Goal: Task Accomplishment & Management: Complete application form

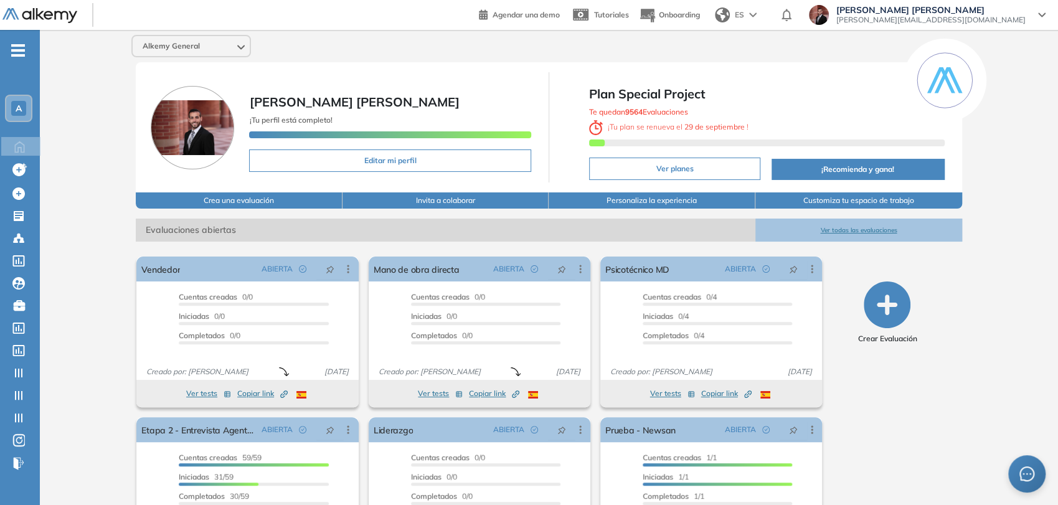
click at [22, 53] on span "-" at bounding box center [18, 49] width 14 height 10
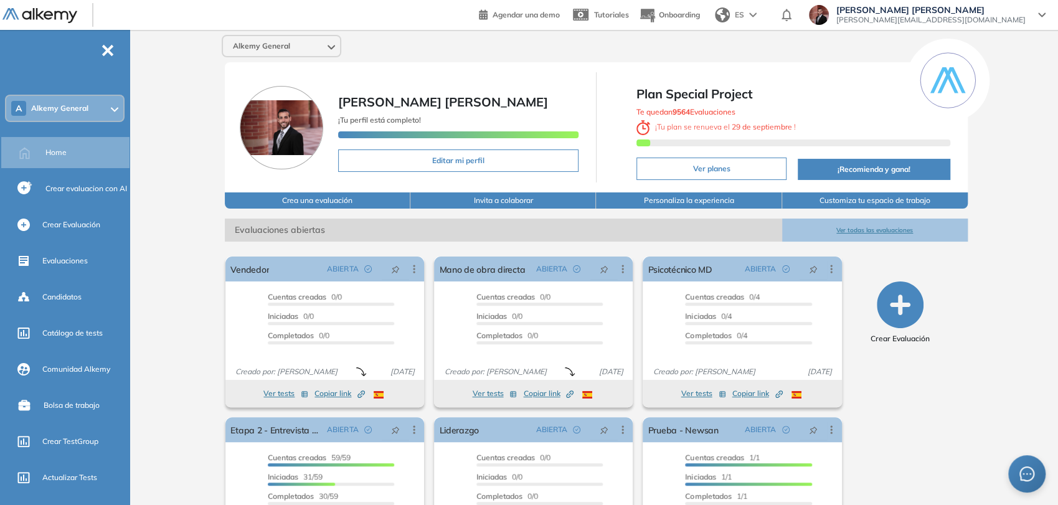
click at [74, 118] on div "A Alkemy General" at bounding box center [64, 108] width 117 height 25
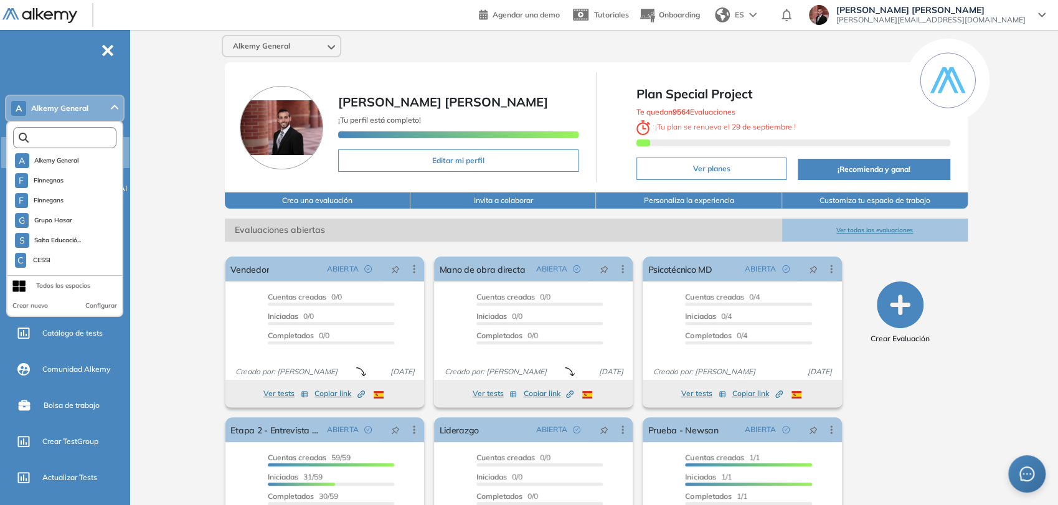
click at [70, 136] on input "text" at bounding box center [68, 137] width 78 height 9
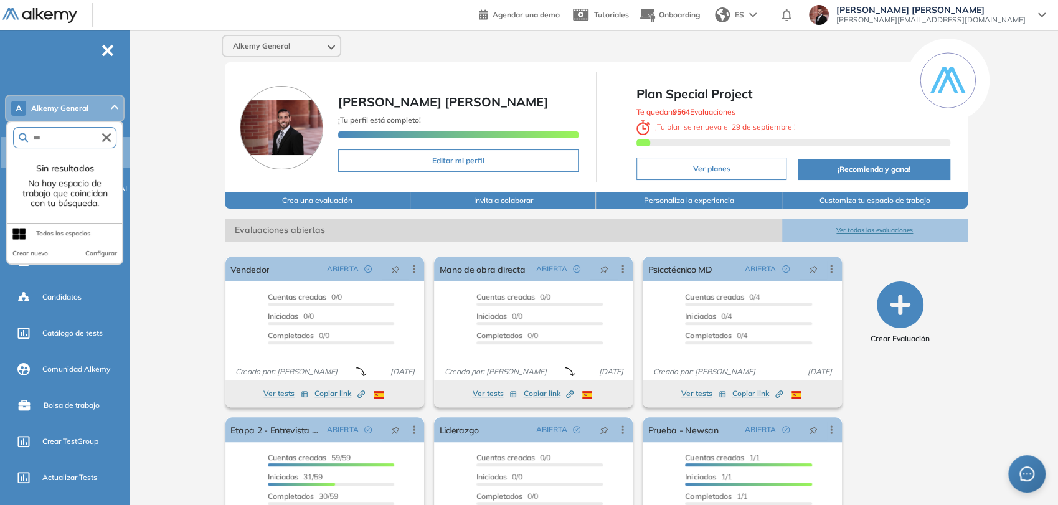
type input "**"
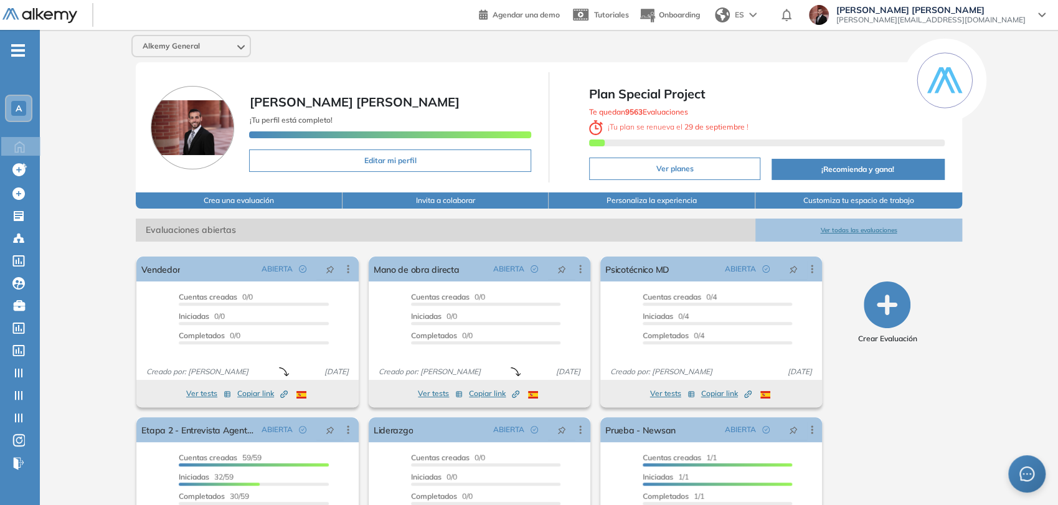
click at [21, 46] on span "-" at bounding box center [18, 49] width 14 height 10
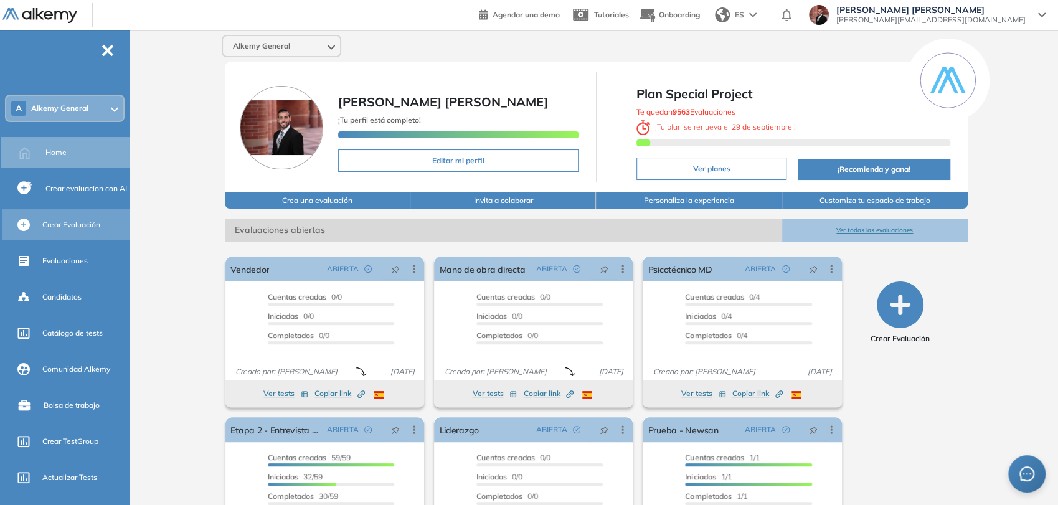
click at [78, 225] on span "Crear Evaluación" at bounding box center [71, 224] width 58 height 11
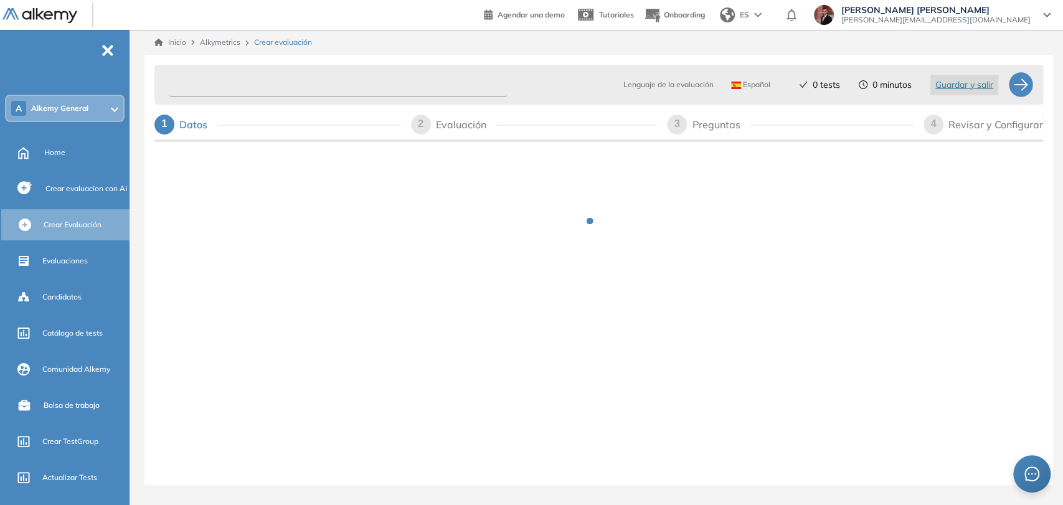
drag, startPoint x: 365, startPoint y: 92, endPoint x: 372, endPoint y: 88, distance: 7.5
click at [365, 92] on input "text" at bounding box center [337, 85] width 337 height 24
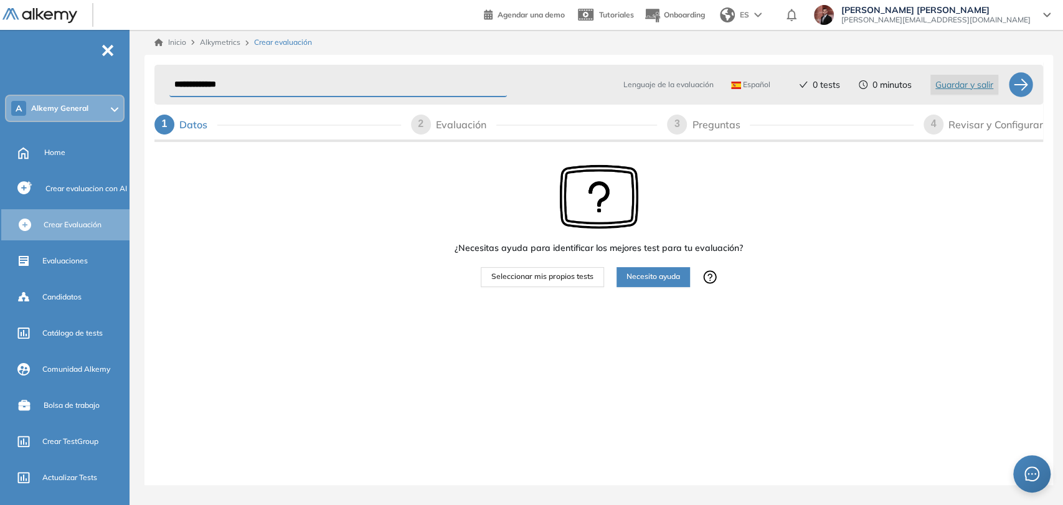
type input "**********"
click at [557, 284] on button "Seleccionar mis propios tests" at bounding box center [542, 277] width 123 height 20
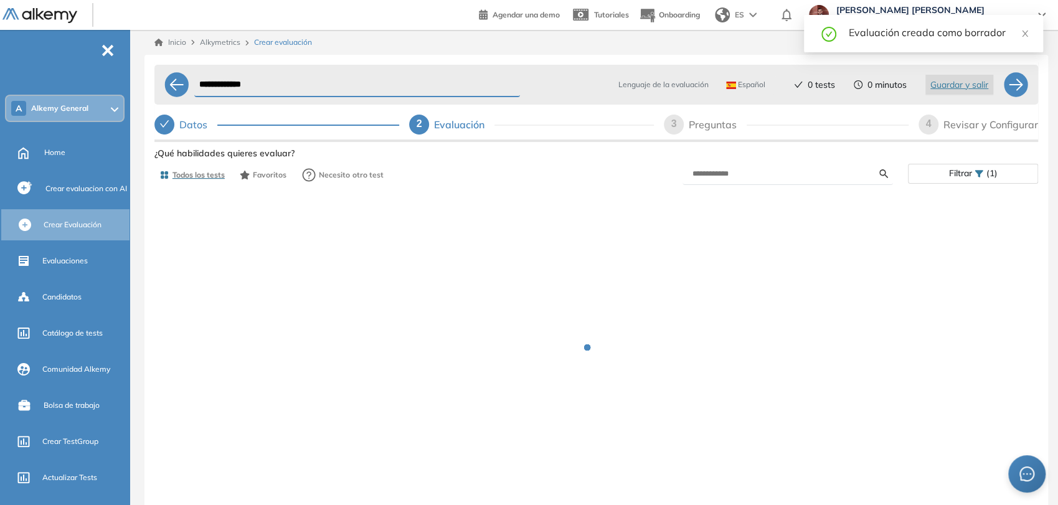
click at [709, 123] on div "Preguntas" at bounding box center [717, 125] width 58 height 20
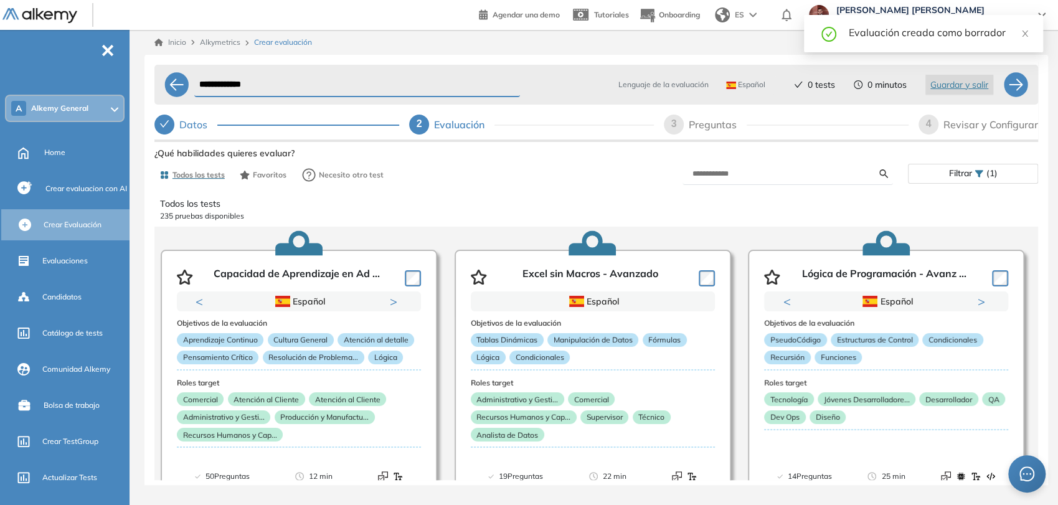
select select "*****"
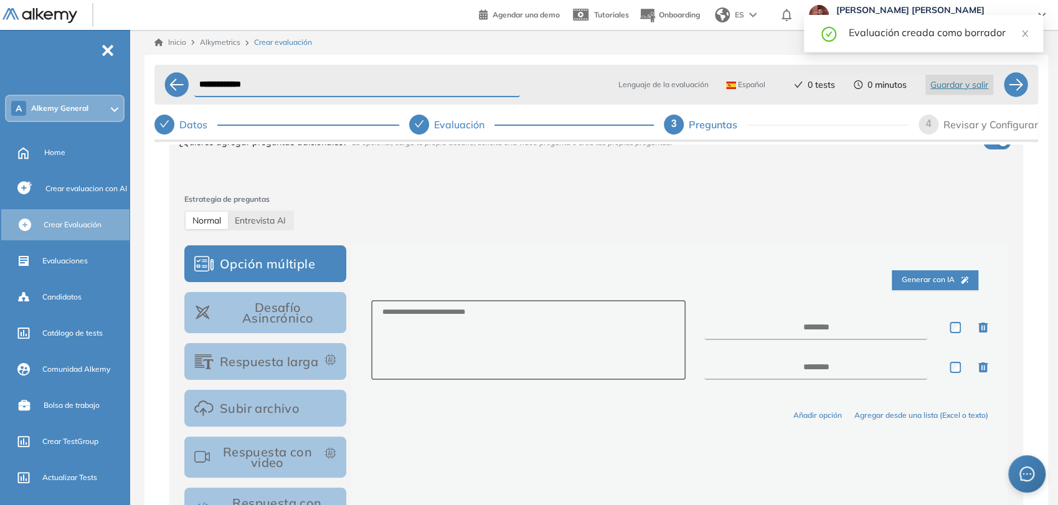
scroll to position [207, 0]
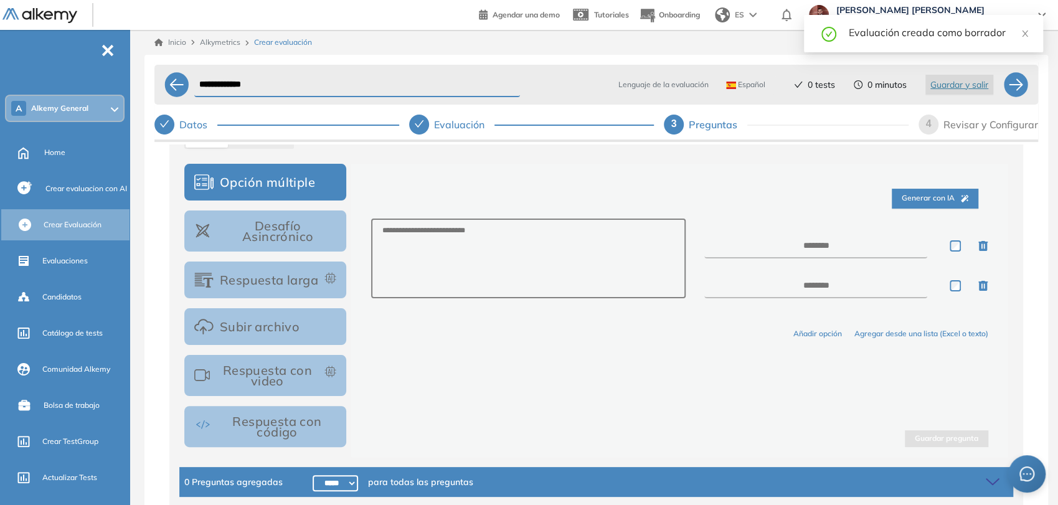
click at [286, 241] on button "Desafío Asincrónico" at bounding box center [265, 230] width 162 height 41
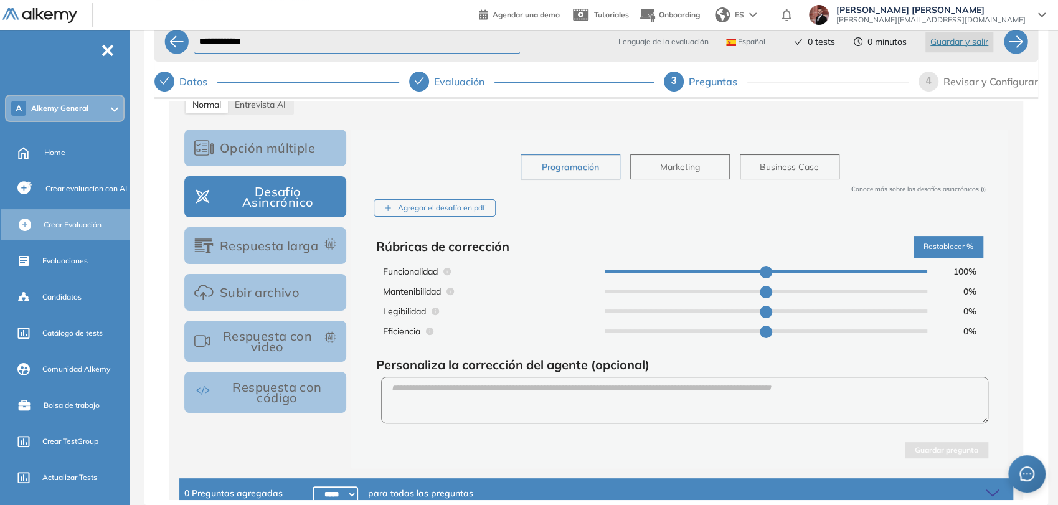
scroll to position [115, 0]
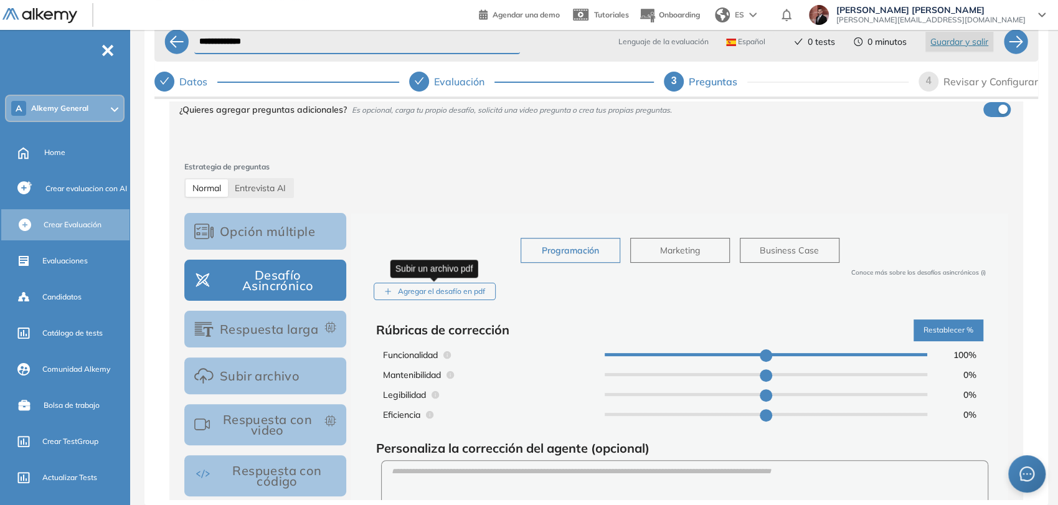
click at [471, 293] on div "Agregar el desafío en pdf" at bounding box center [434, 292] width 122 height 18
click at [0, 0] on input "Agregar el desafío en pdf" at bounding box center [0, 0] width 0 height 0
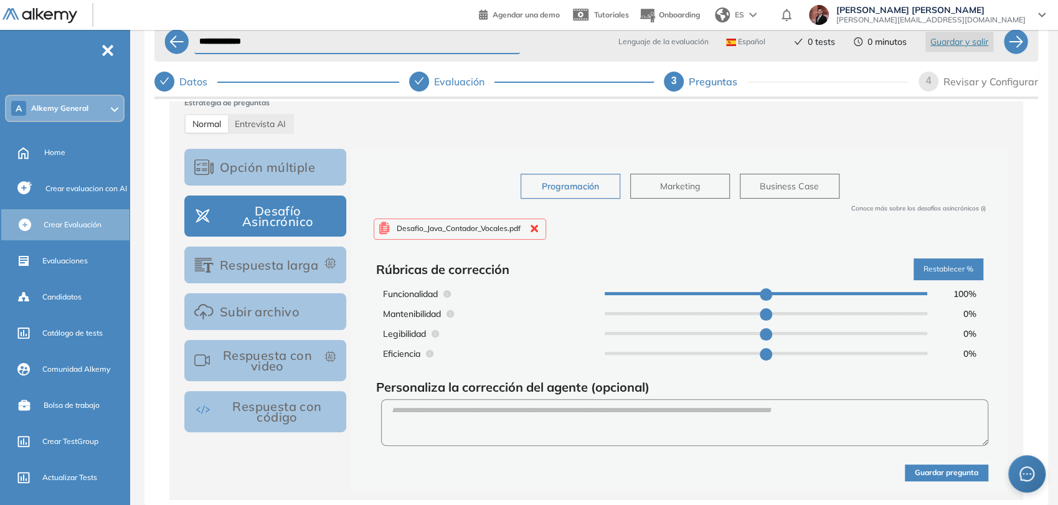
scroll to position [254, 0]
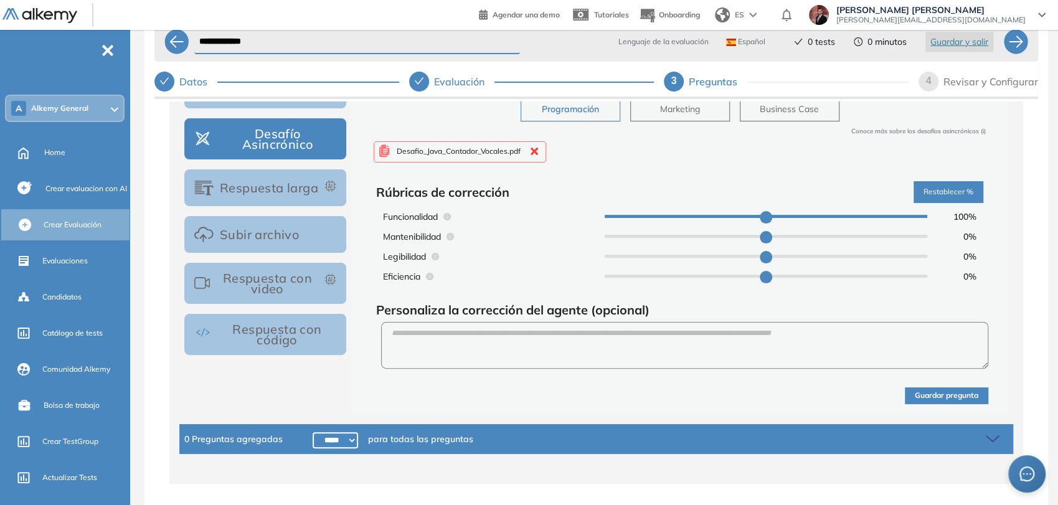
click at [930, 390] on button "Guardar pregunta" at bounding box center [945, 395] width 83 height 17
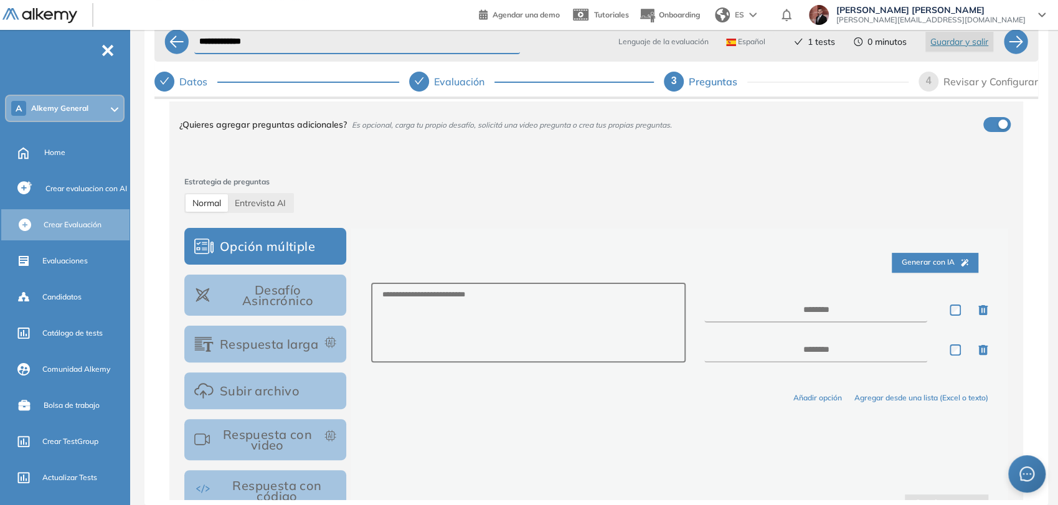
scroll to position [0, 0]
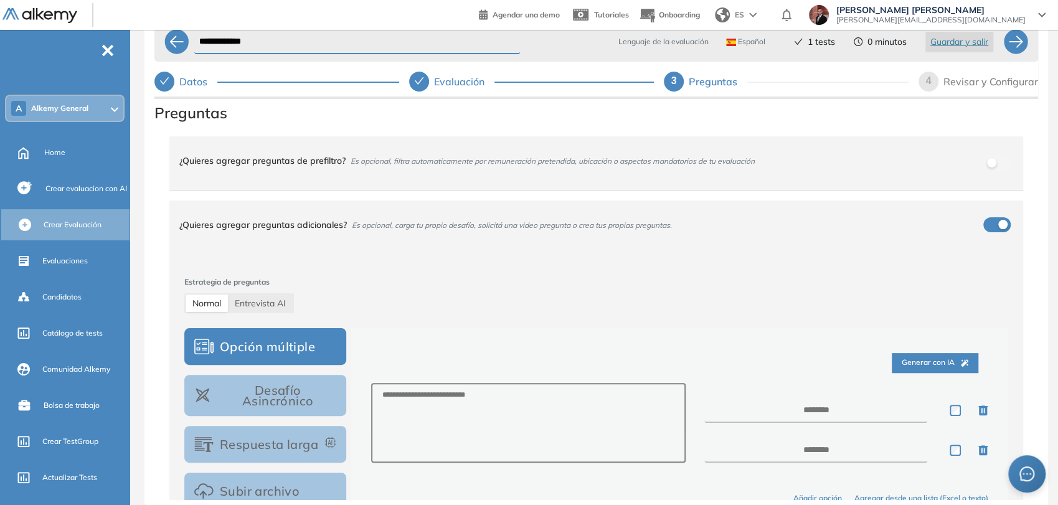
click at [987, 73] on div "Revisar y Configurar" at bounding box center [990, 82] width 95 height 20
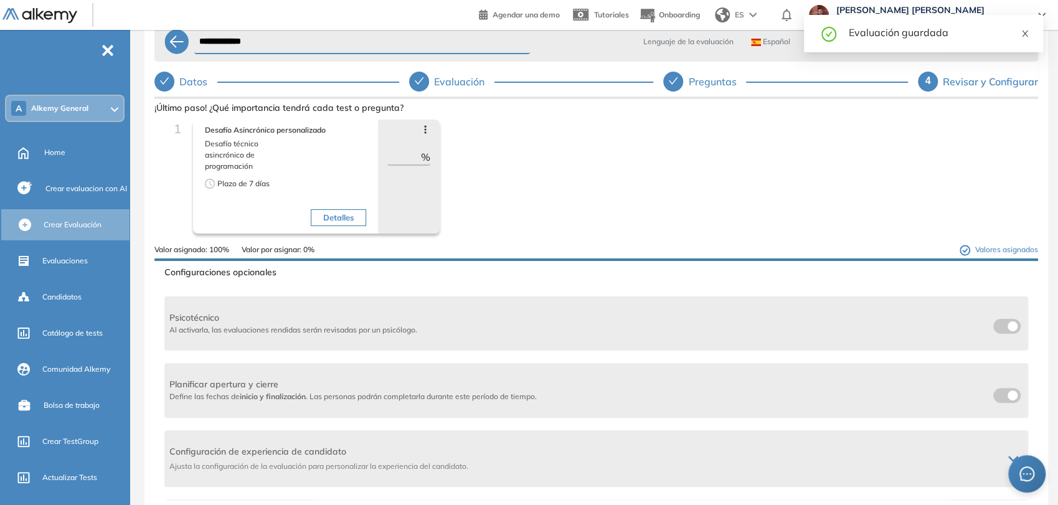
click at [1025, 31] on icon "close" at bounding box center [1024, 33] width 9 height 9
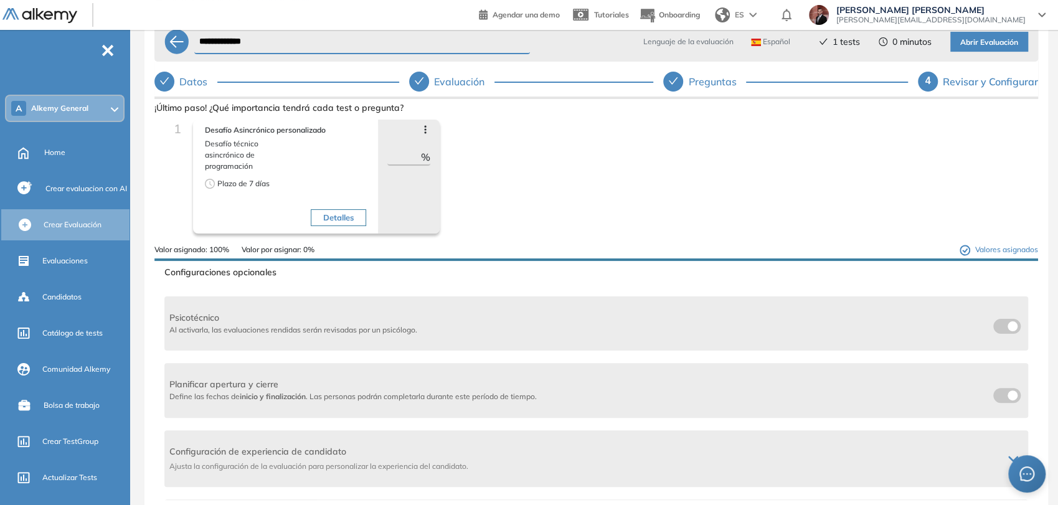
click at [997, 49] on button "Abrir Evaluación" at bounding box center [989, 42] width 78 height 20
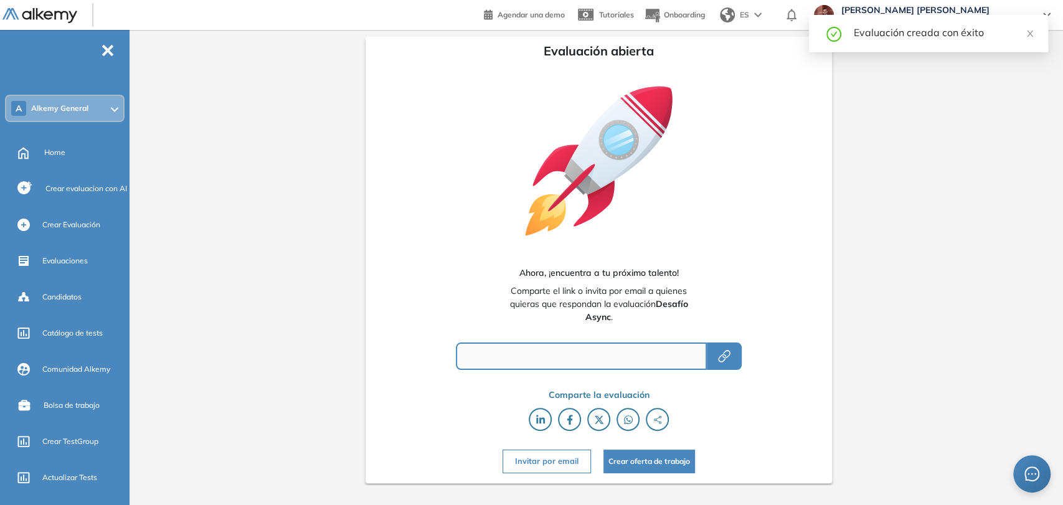
type input "**********"
click at [723, 351] on icon "button" at bounding box center [723, 356] width 15 height 15
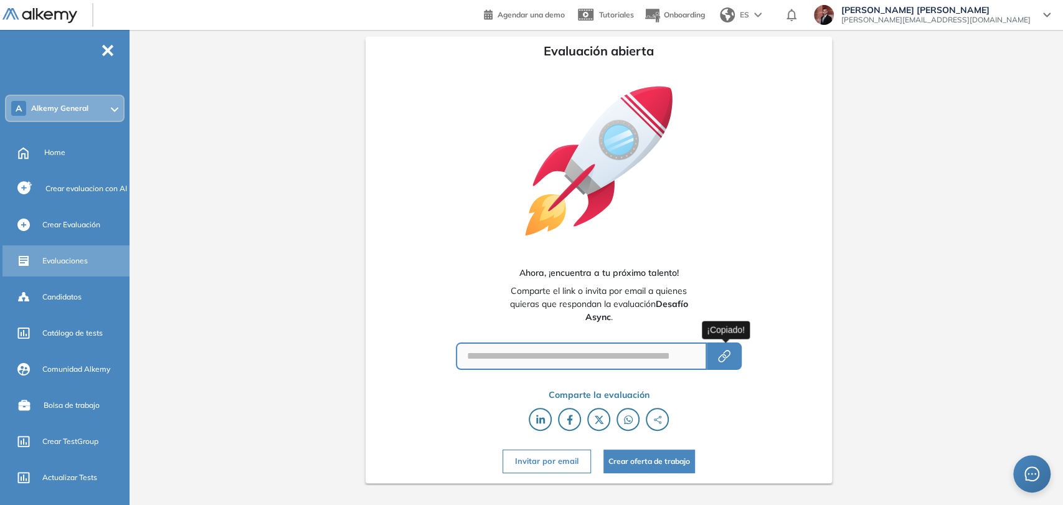
click at [65, 266] on div "Evaluaciones" at bounding box center [84, 260] width 85 height 21
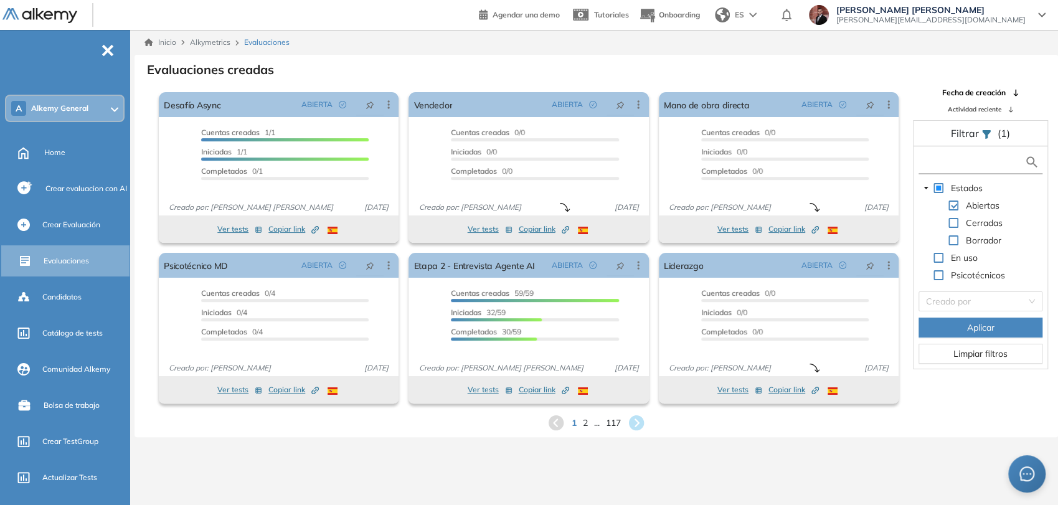
click at [944, 161] on input "text" at bounding box center [972, 162] width 103 height 13
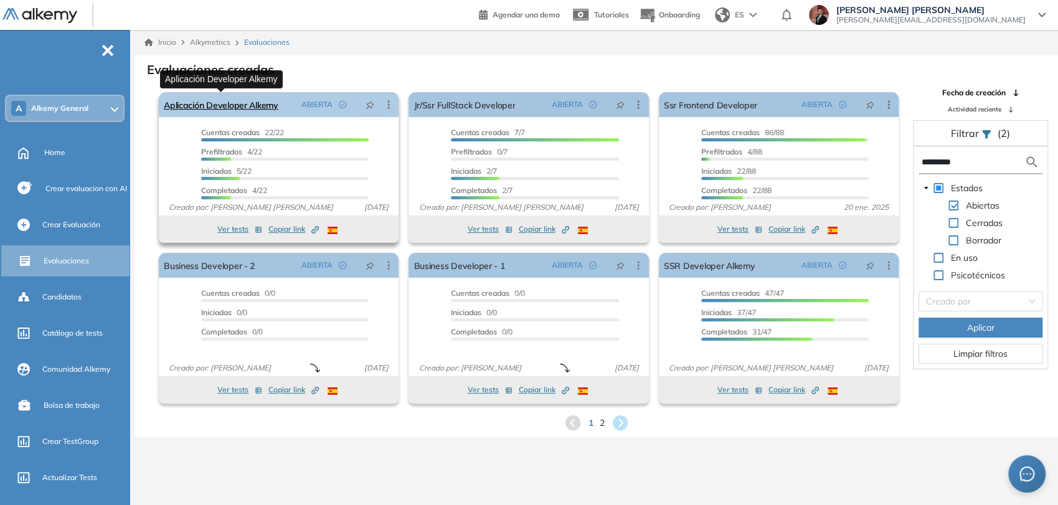
type input "*********"
click at [220, 109] on link "Aplicación Developer Alkemy" at bounding box center [221, 104] width 115 height 25
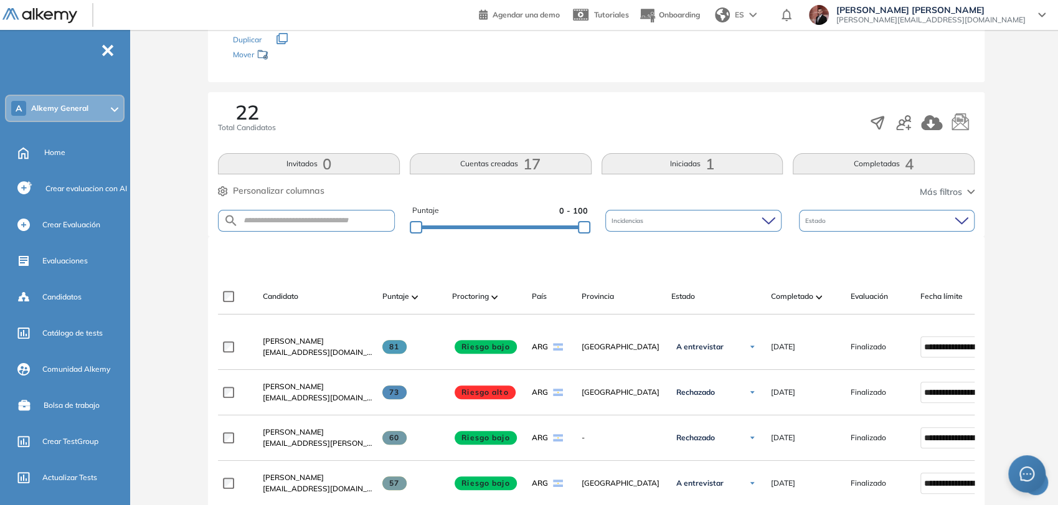
scroll to position [276, 0]
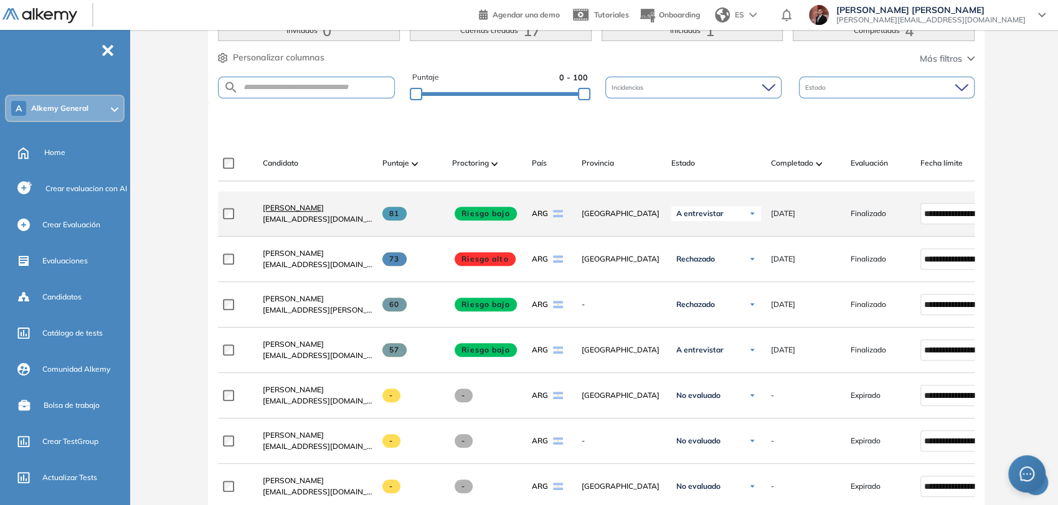
click at [288, 210] on span "[PERSON_NAME]" at bounding box center [293, 207] width 61 height 9
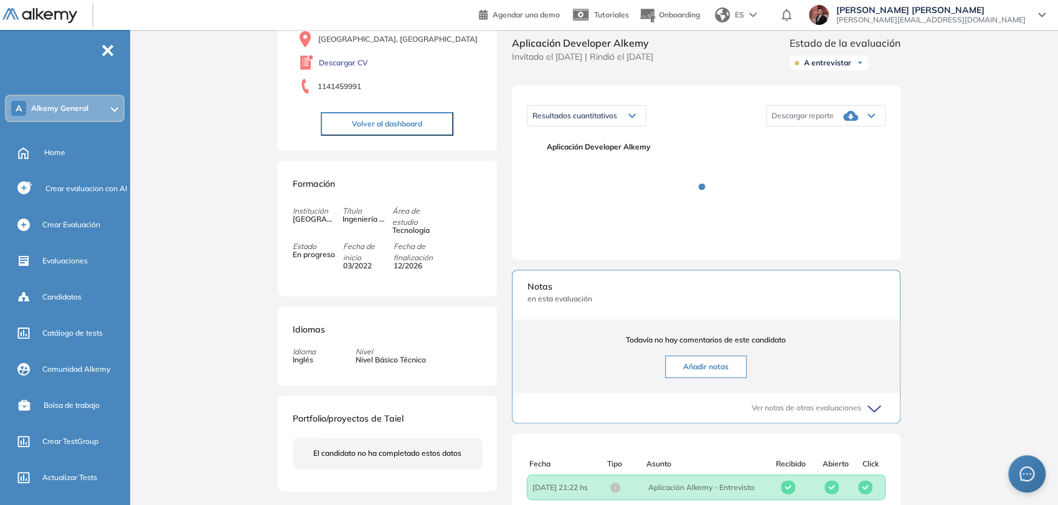
scroll to position [138, 0]
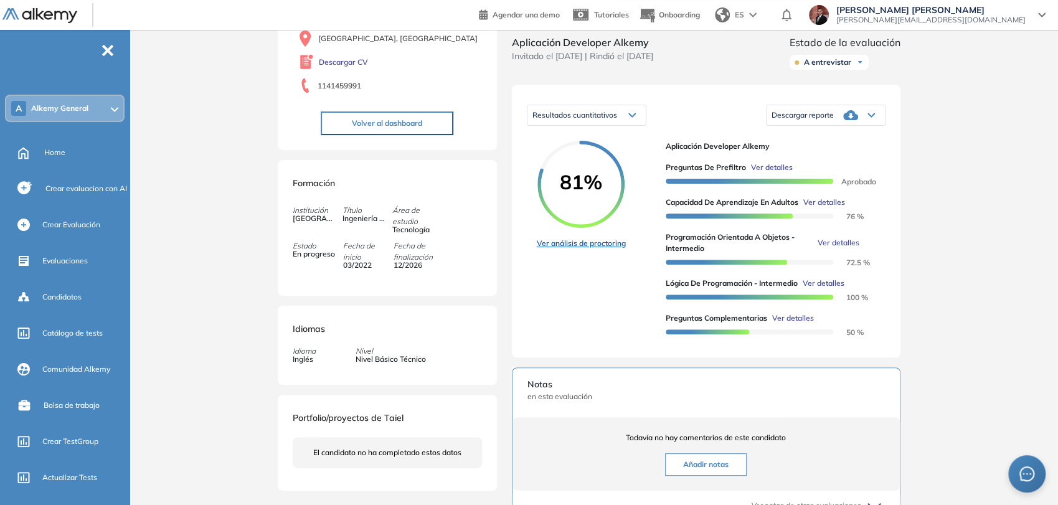
click at [608, 249] on link "Ver análisis de proctoring" at bounding box center [581, 243] width 89 height 11
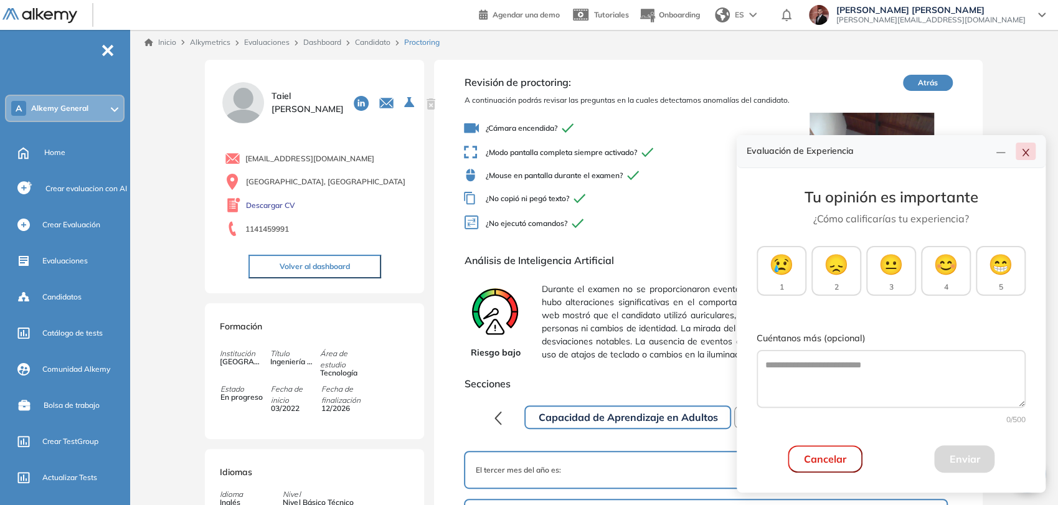
click at [1027, 156] on icon "close" at bounding box center [1025, 153] width 10 height 10
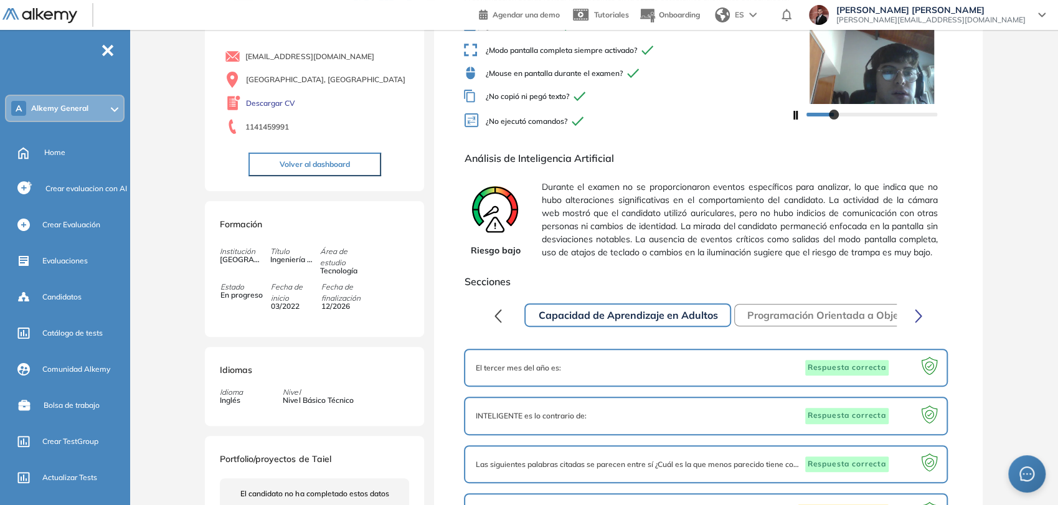
scroll to position [69, 0]
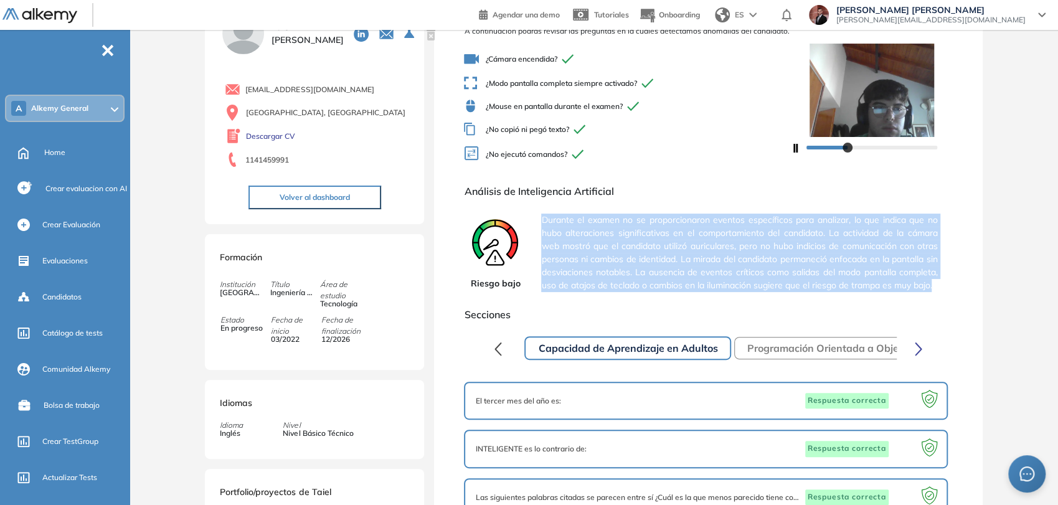
drag, startPoint x: 539, startPoint y: 216, endPoint x: 598, endPoint y: 298, distance: 100.4
click at [598, 297] on div "Riesgo bajo Durante el examen no se proporcionaron eventos específicos para ana…" at bounding box center [708, 253] width 488 height 88
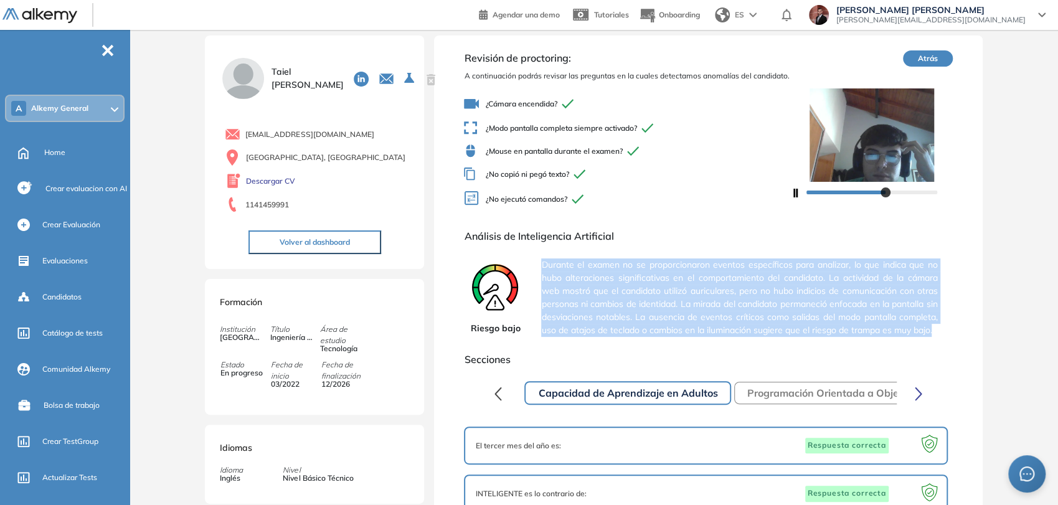
scroll to position [0, 0]
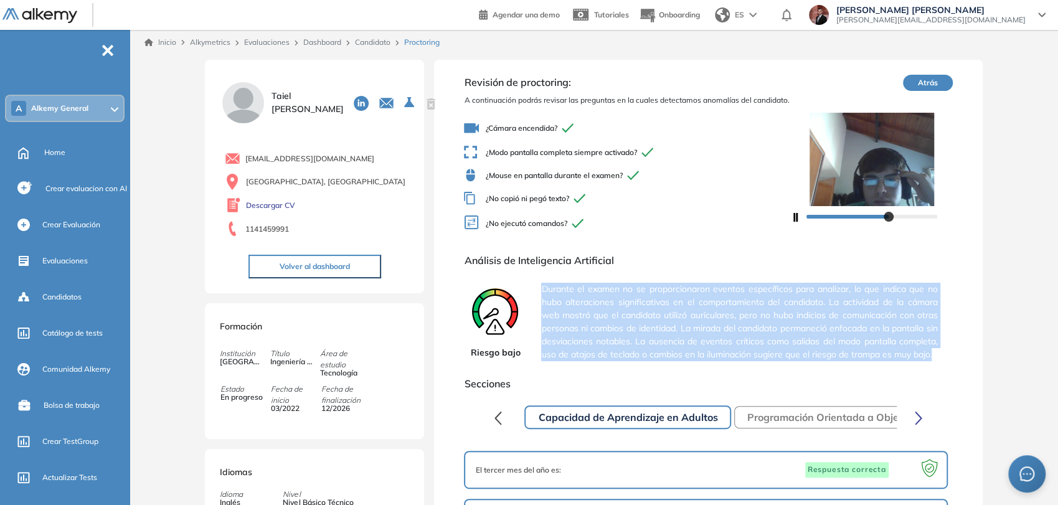
click at [942, 78] on button "Atrás" at bounding box center [928, 83] width 50 height 16
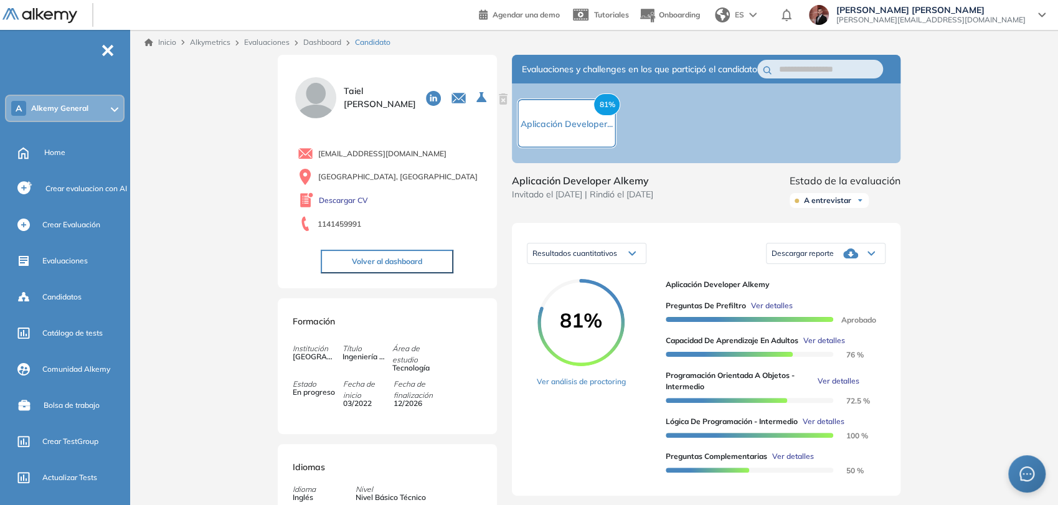
click at [413, 259] on button "Volver al dashboard" at bounding box center [387, 262] width 133 height 24
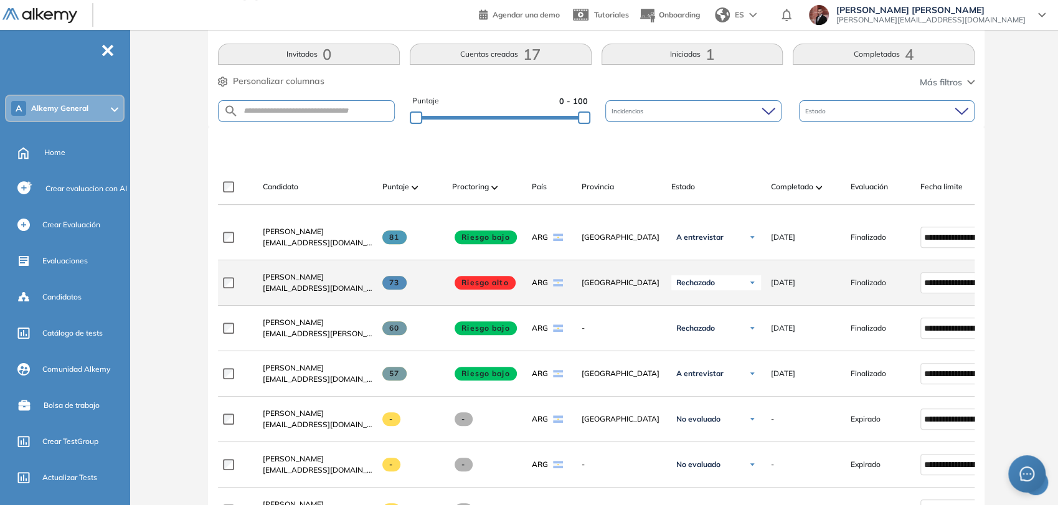
scroll to position [276, 0]
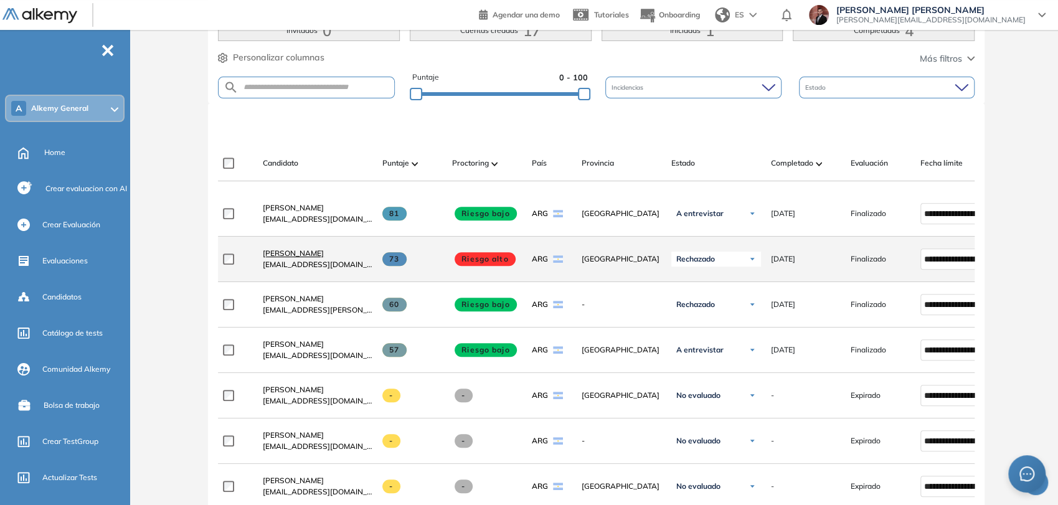
click at [324, 257] on span "[PERSON_NAME]" at bounding box center [293, 252] width 61 height 9
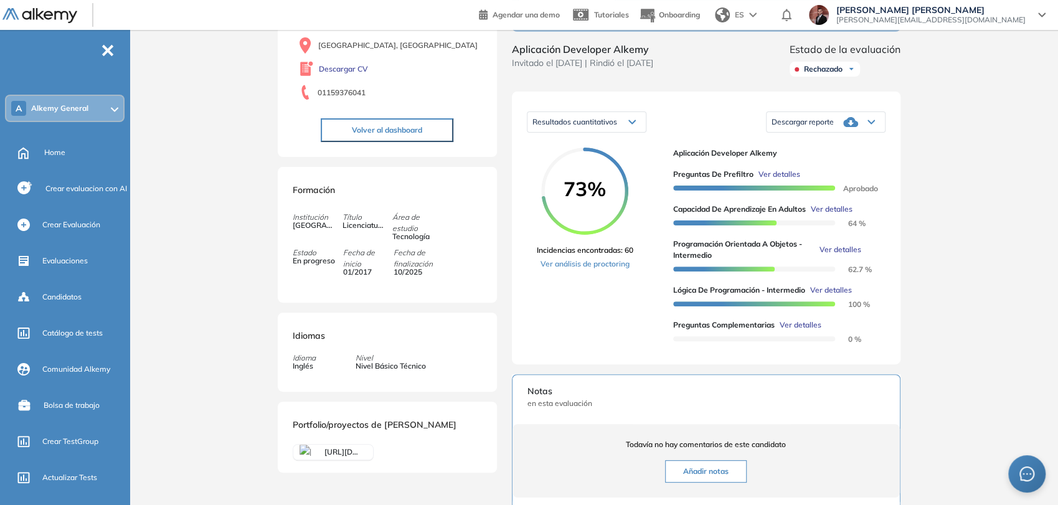
scroll to position [138, 0]
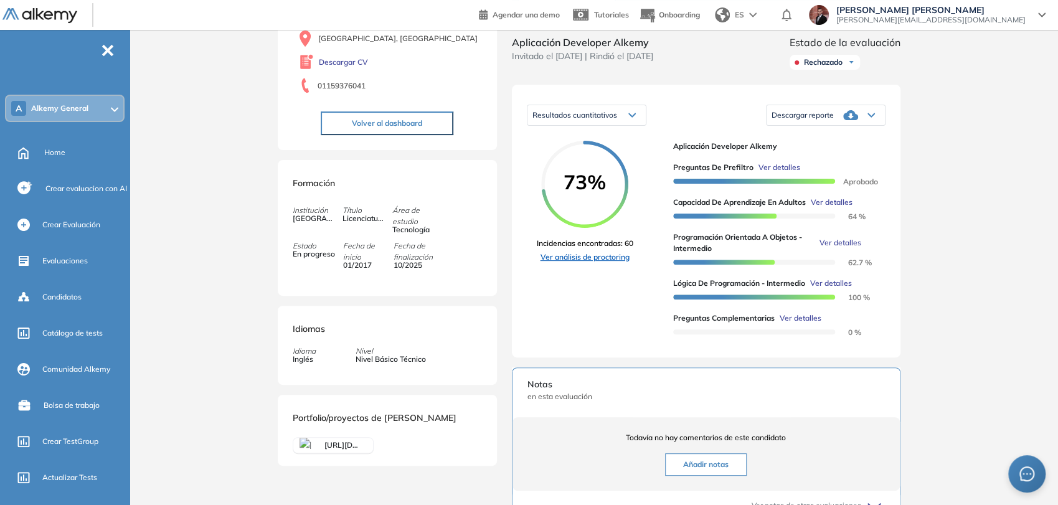
click at [576, 263] on link "Ver análisis de proctoring" at bounding box center [585, 256] width 96 height 11
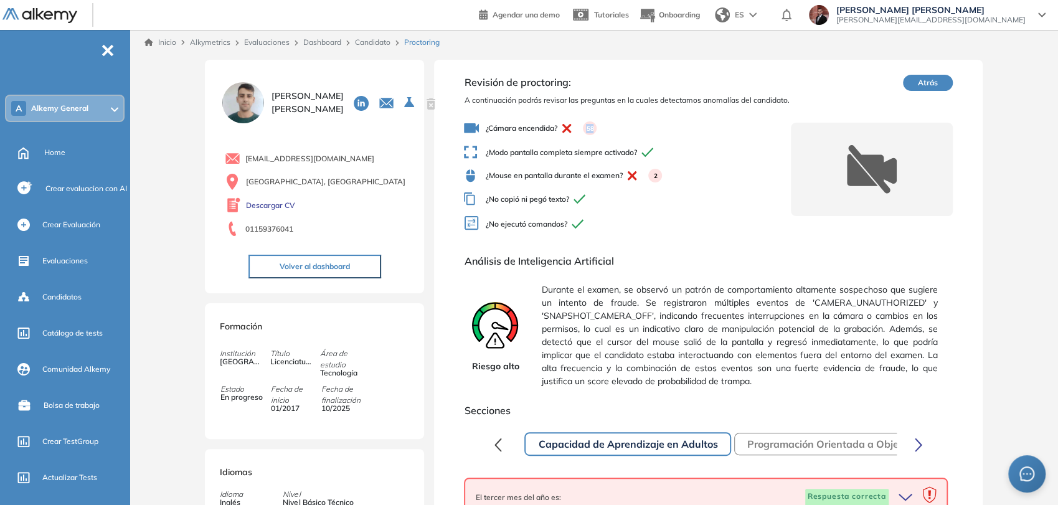
drag, startPoint x: 557, startPoint y: 131, endPoint x: 616, endPoint y: 111, distance: 63.0
click at [616, 111] on div "Revisión de proctoring: A continuación podrás revisar las preguntas en la cuale…" at bounding box center [627, 157] width 326 height 164
click at [566, 128] on icon at bounding box center [566, 128] width 10 height 9
click at [550, 129] on span "¿Cámara encendida? 58" at bounding box center [627, 128] width 326 height 15
drag, startPoint x: 575, startPoint y: 179, endPoint x: 664, endPoint y: 171, distance: 90.0
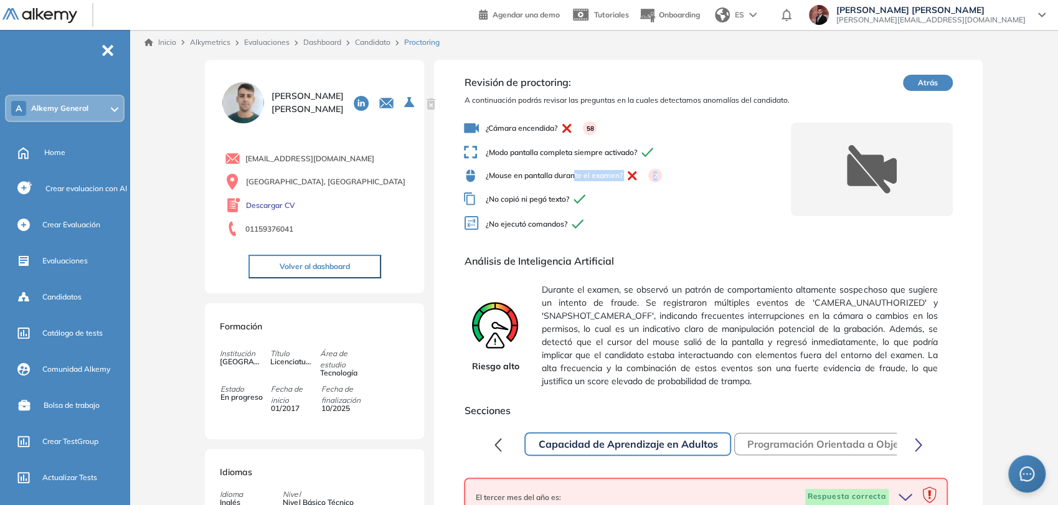
click at [664, 171] on span "¿Mouse en pantalla durante el examen? 2" at bounding box center [627, 176] width 326 height 14
click at [587, 170] on span "¿Mouse en pantalla durante el examen? 2" at bounding box center [627, 176] width 326 height 14
click at [77, 296] on span "Candidatos" at bounding box center [61, 296] width 39 height 11
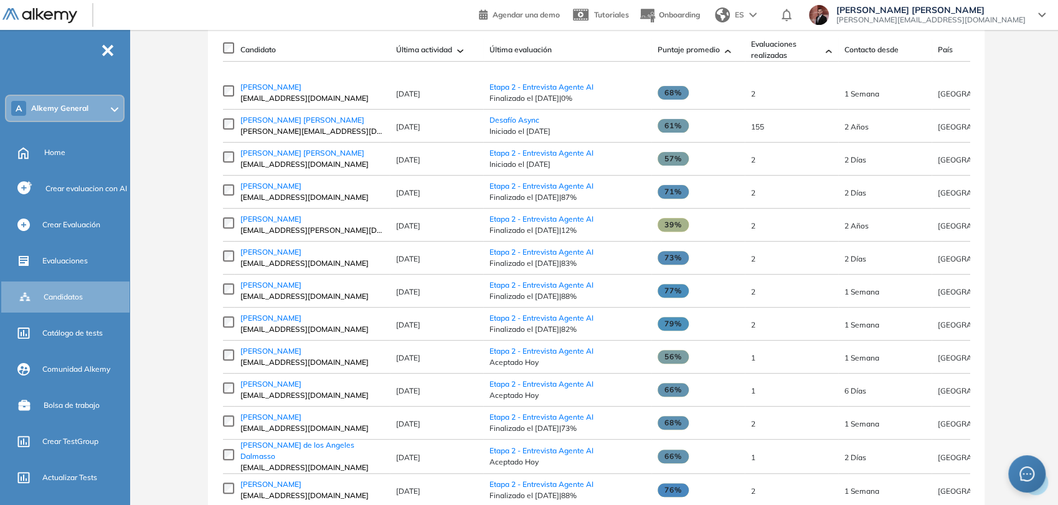
scroll to position [45, 0]
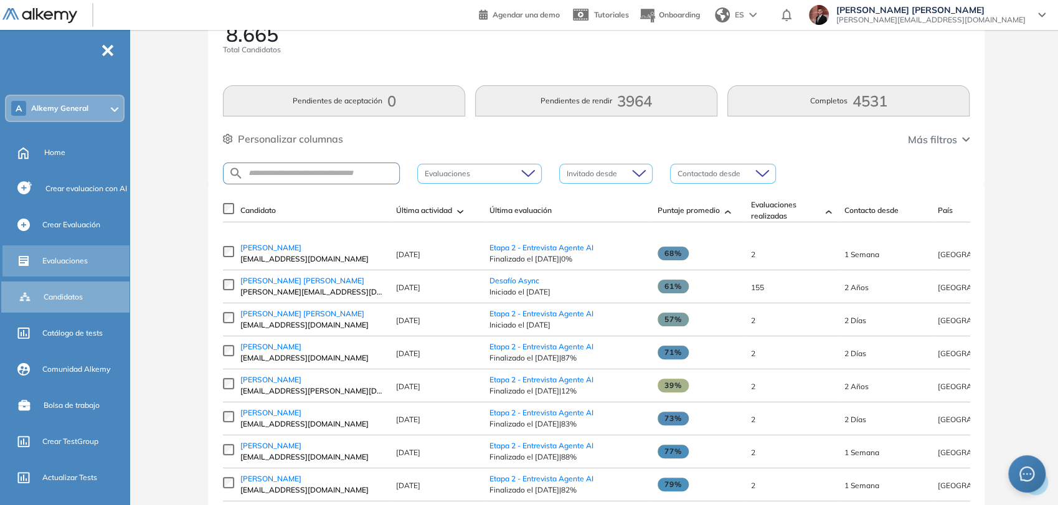
click at [92, 255] on div "Evaluaciones" at bounding box center [84, 260] width 85 height 21
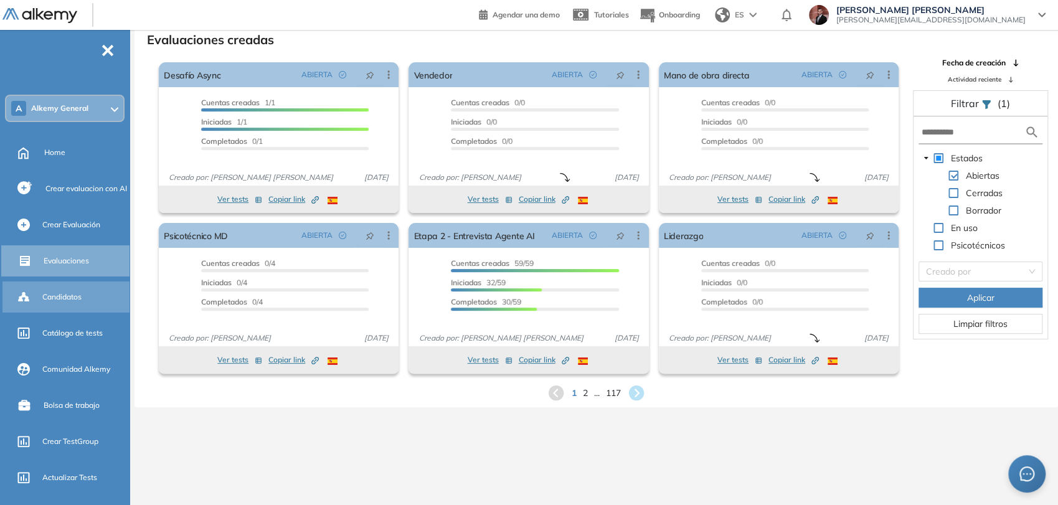
click at [94, 300] on div "Candidatos" at bounding box center [84, 296] width 85 height 21
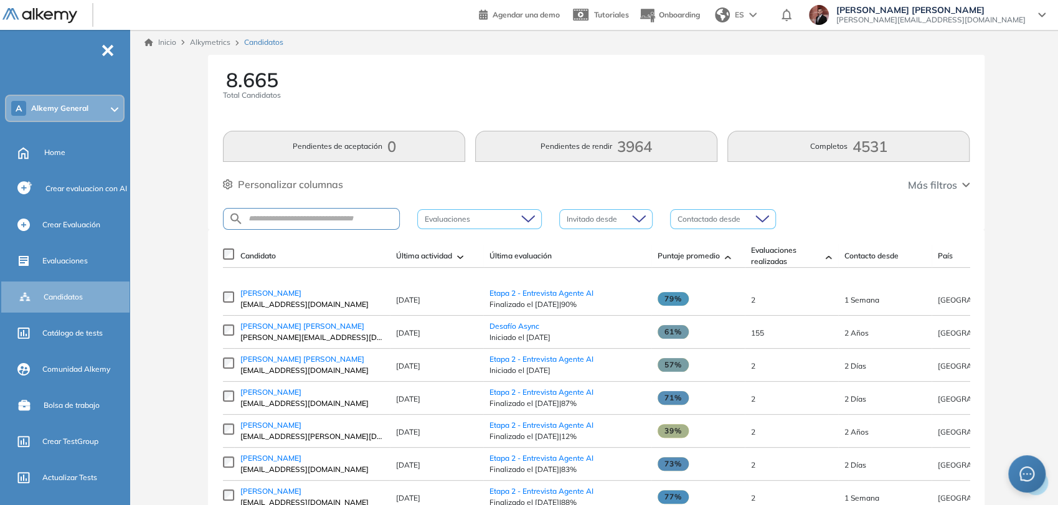
click at [504, 220] on div at bounding box center [473, 219] width 106 height 15
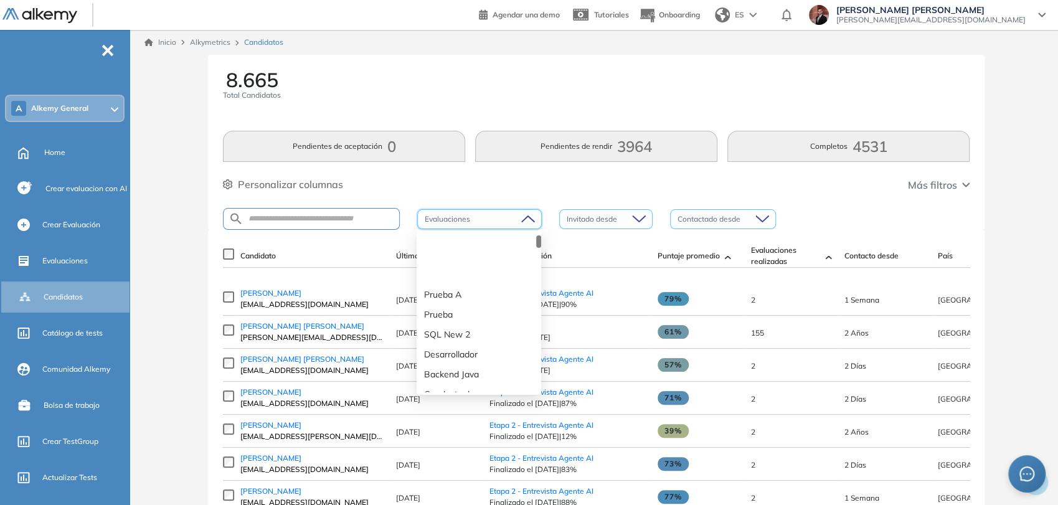
scroll to position [276, 0]
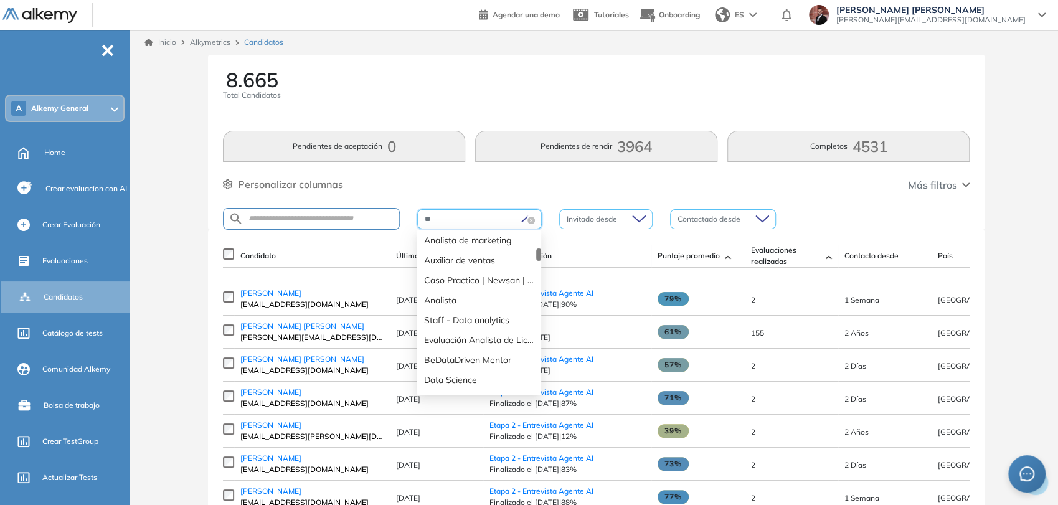
type input "*"
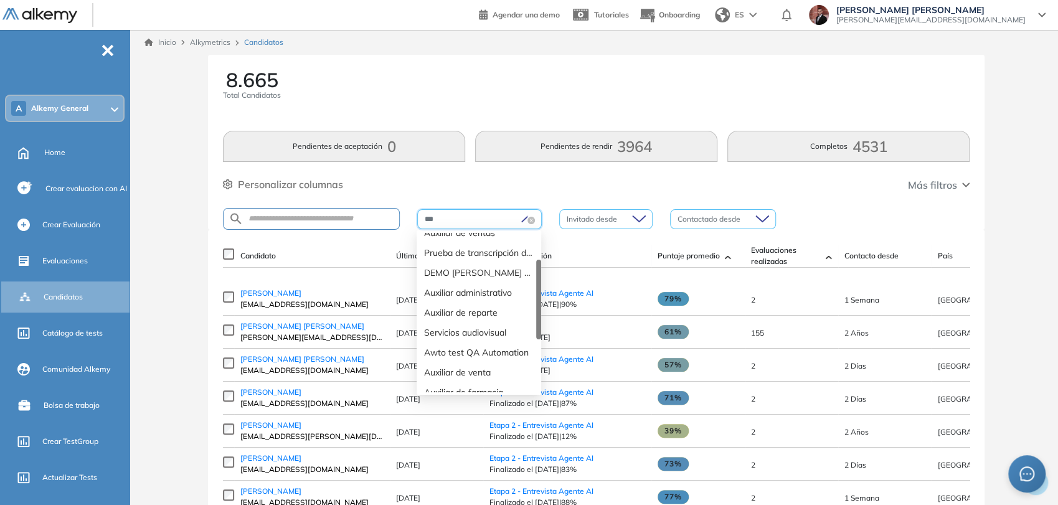
scroll to position [0, 0]
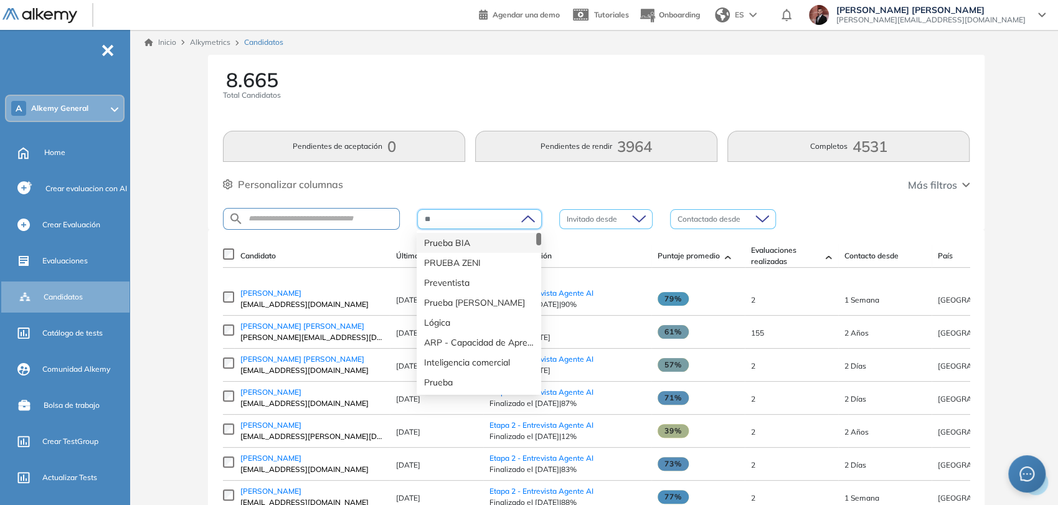
type input "*"
type input "****"
type input "******"
type input "*******"
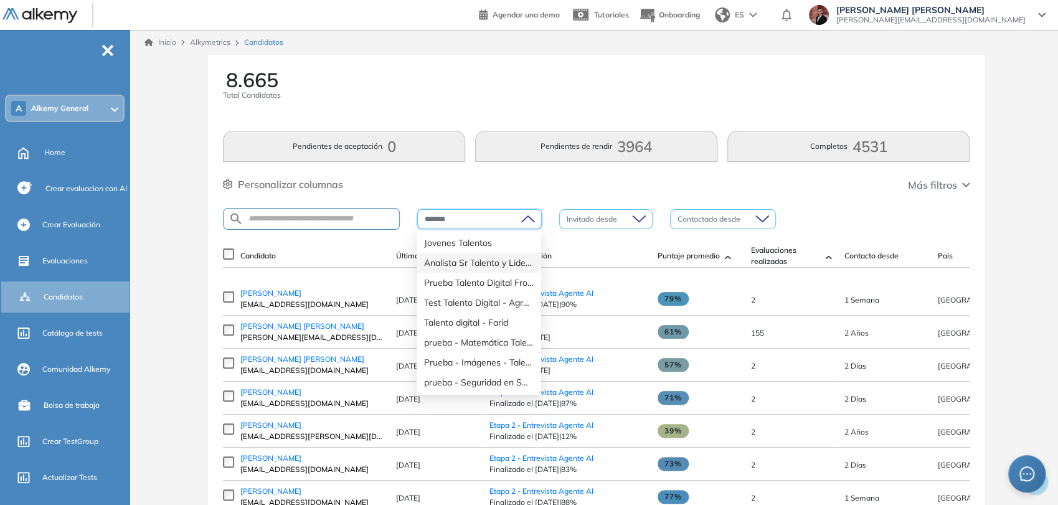
click at [472, 261] on div "Analista Sr Talento y Liderazgo" at bounding box center [479, 263] width 110 height 14
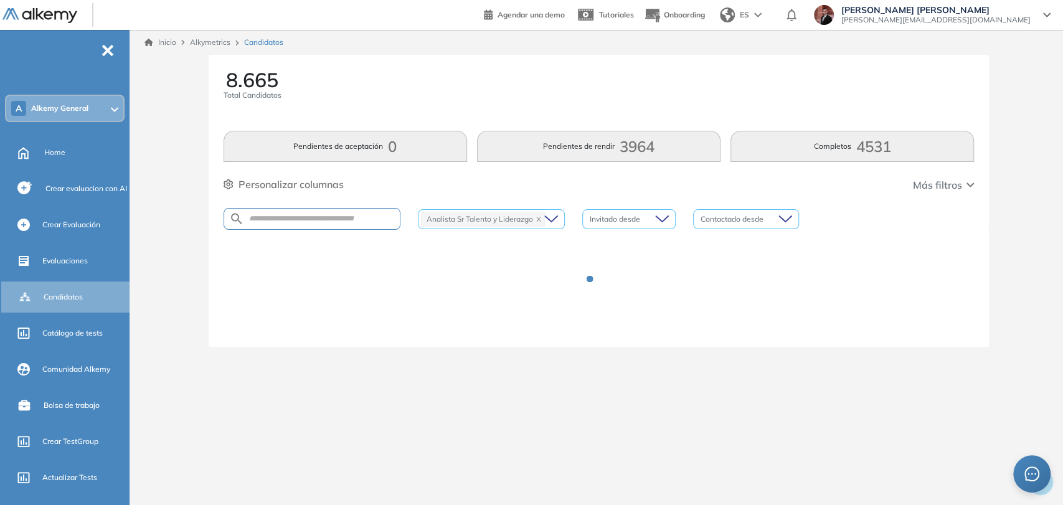
click at [667, 294] on div at bounding box center [598, 288] width 751 height 87
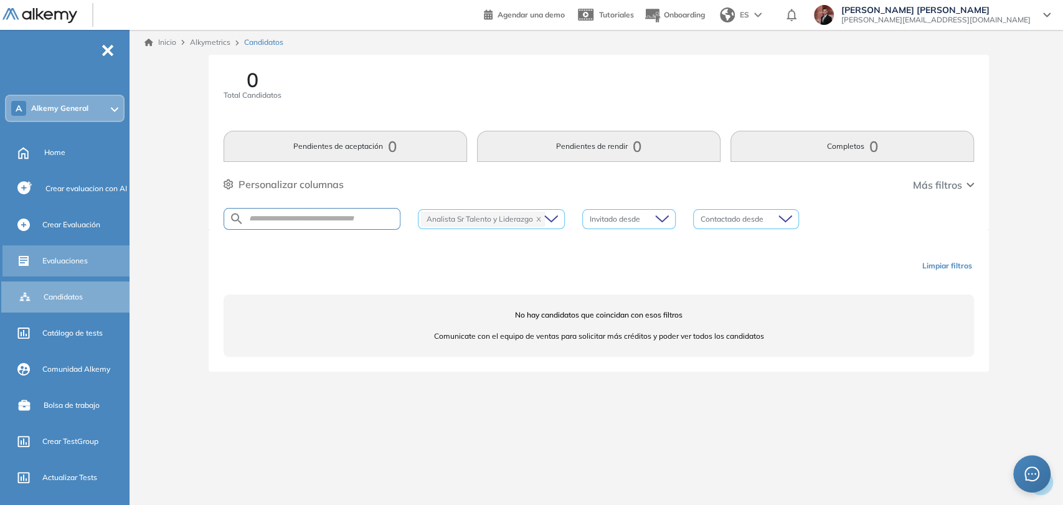
click at [96, 258] on div "Evaluaciones" at bounding box center [84, 260] width 85 height 21
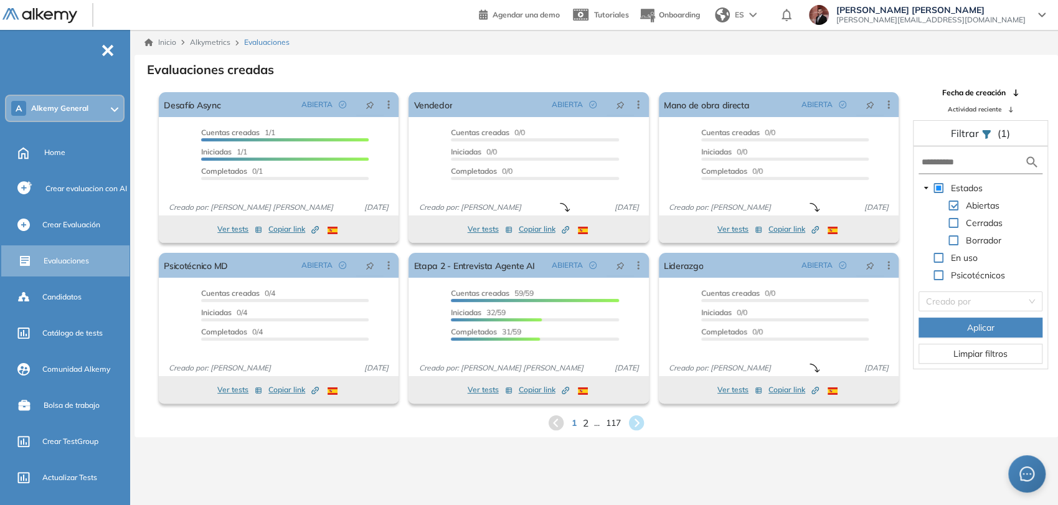
click at [583, 418] on span "2" at bounding box center [586, 422] width 6 height 14
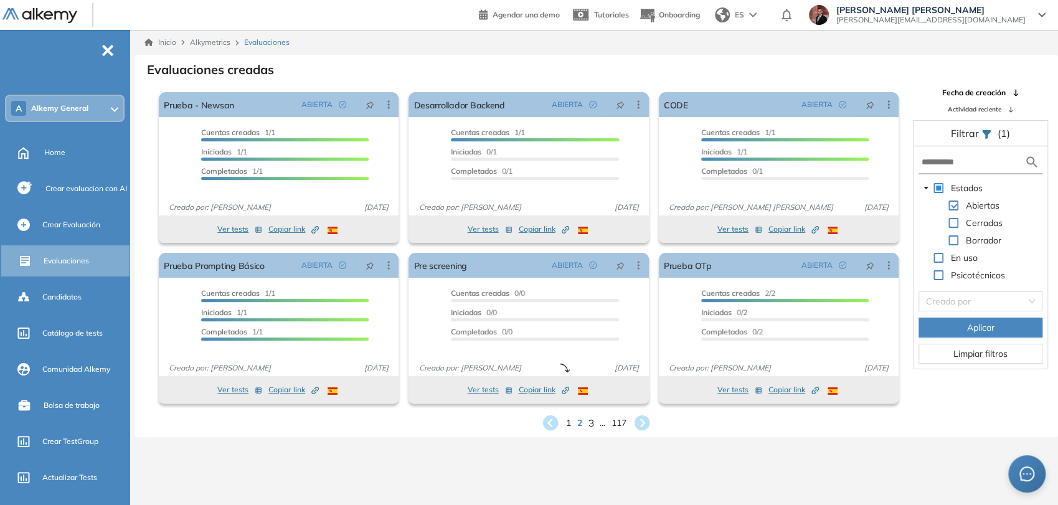
click at [591, 419] on span "3" at bounding box center [591, 422] width 6 height 14
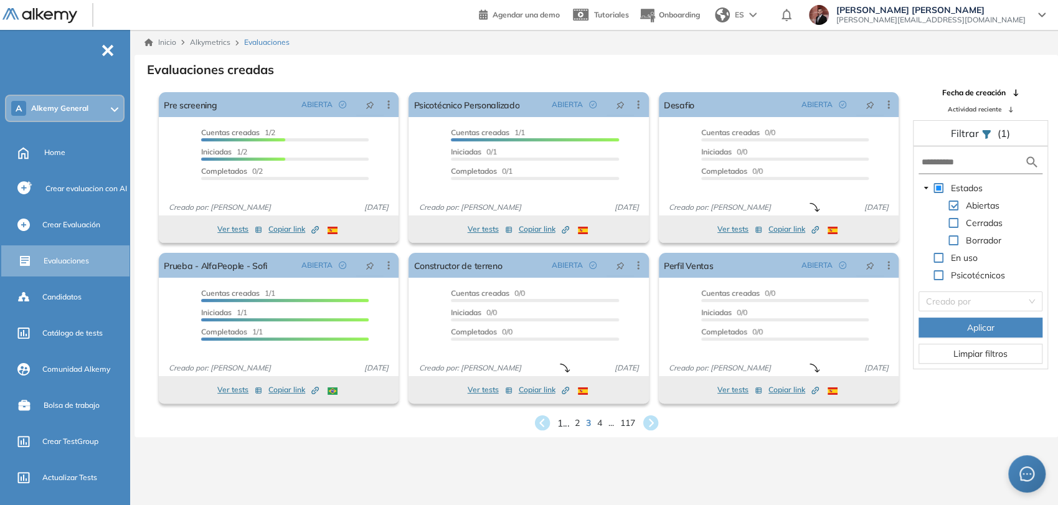
click at [557, 426] on span "1 ..." at bounding box center [563, 422] width 12 height 14
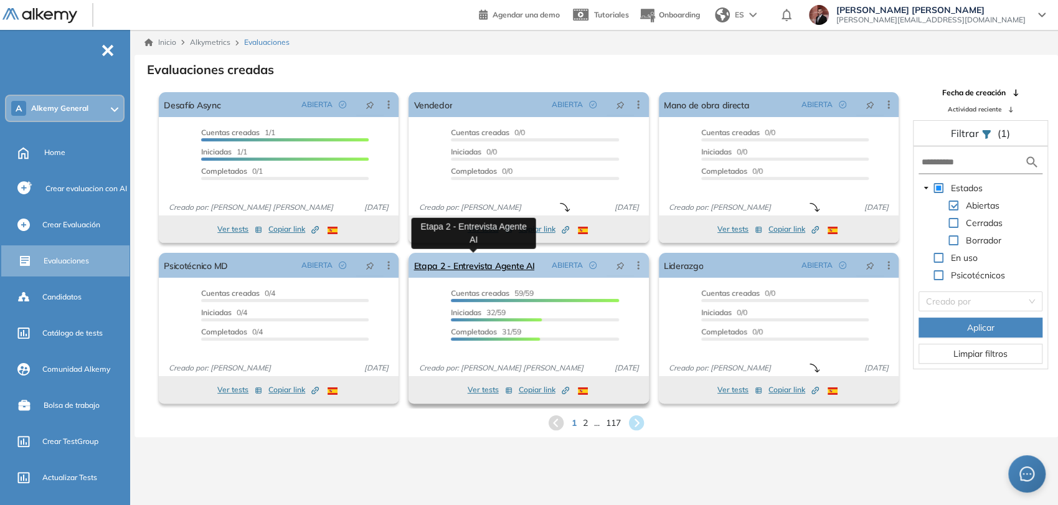
click at [520, 262] on link "Etapa 2 - Entrevista Agente AI" at bounding box center [473, 265] width 121 height 25
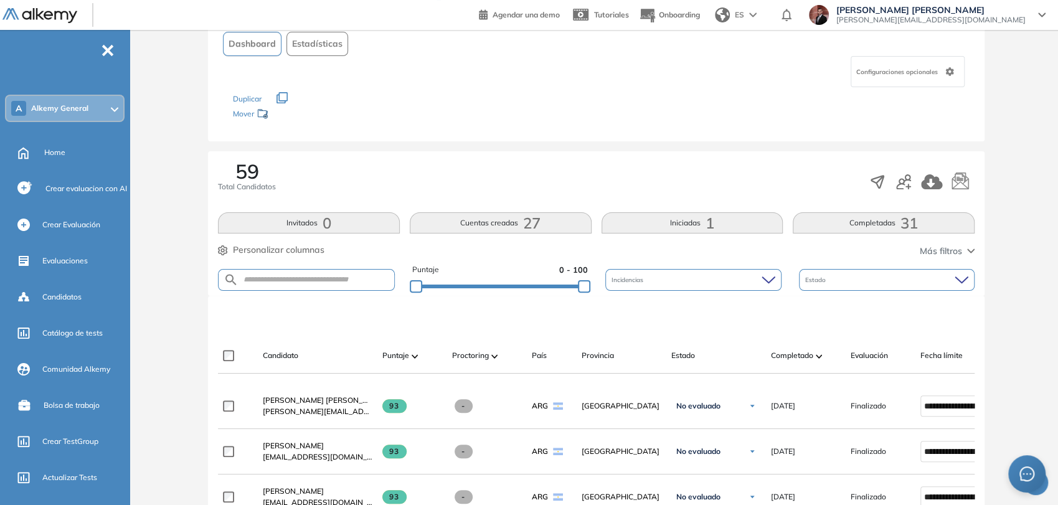
scroll to position [207, 0]
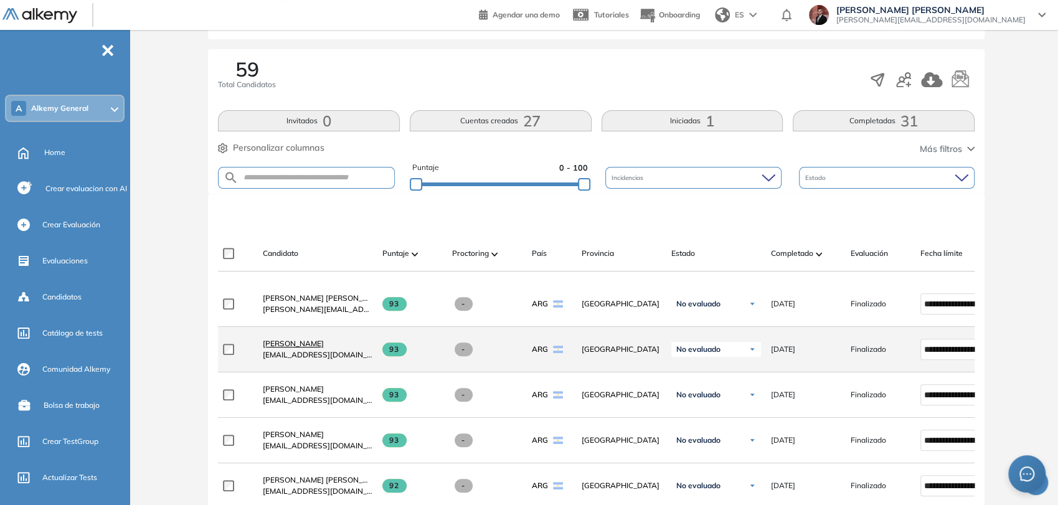
click at [314, 348] on span "[PERSON_NAME]" at bounding box center [293, 343] width 61 height 9
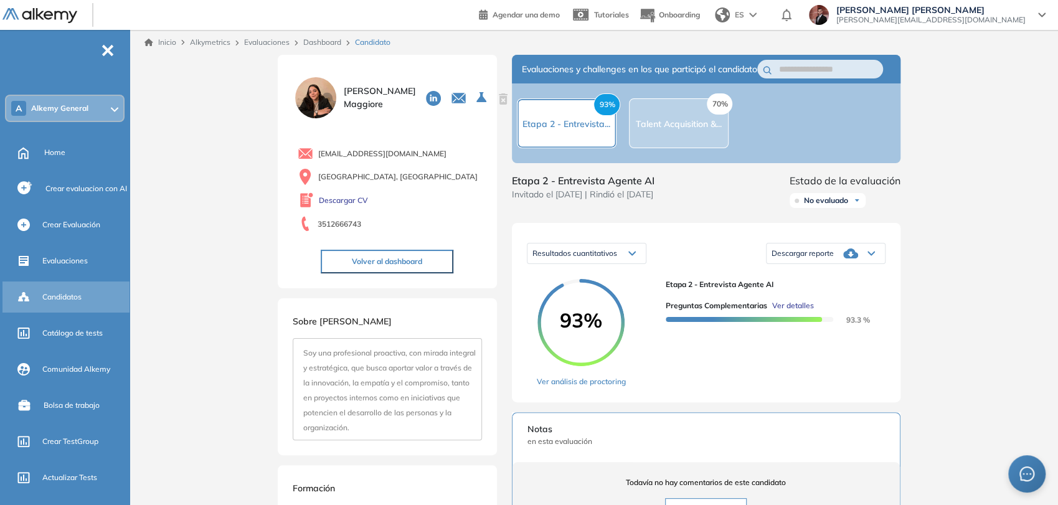
click at [72, 296] on span "Candidatos" at bounding box center [61, 296] width 39 height 11
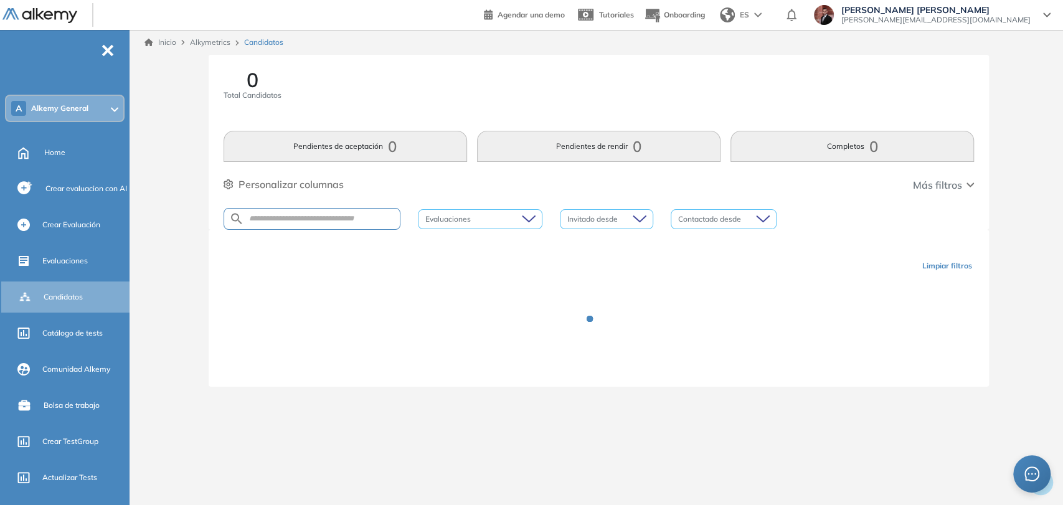
click at [468, 218] on div at bounding box center [474, 219] width 106 height 15
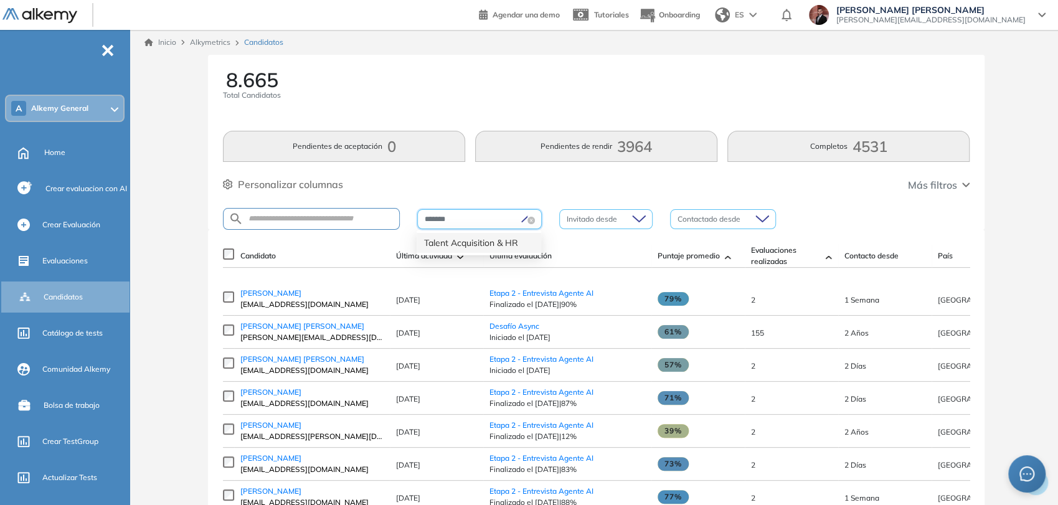
type input "********"
click at [477, 237] on div "Talent Acquisition & HR" at bounding box center [479, 243] width 110 height 14
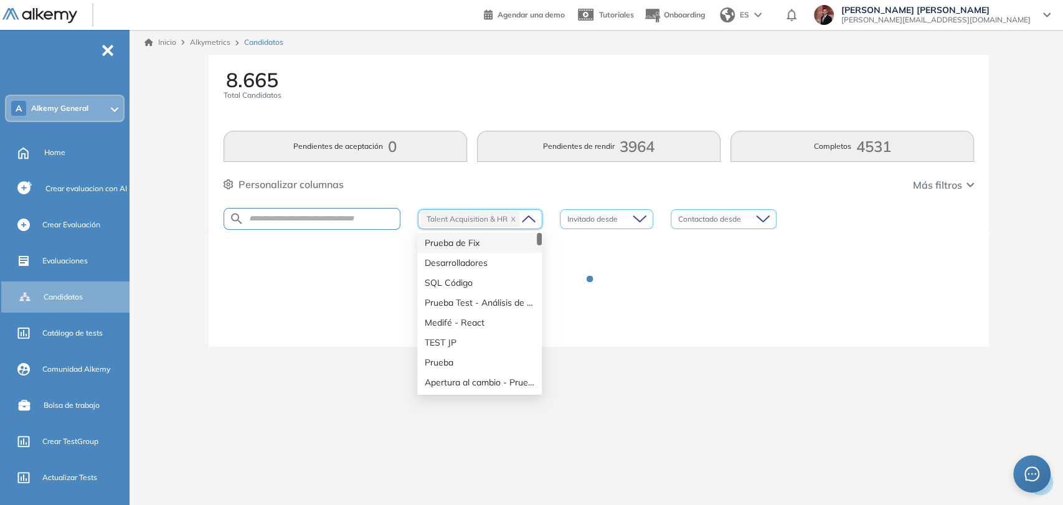
click at [743, 183] on div "Personalizar columnas Personalizar columnas Candidato [PERSON_NAME] Última acti…" at bounding box center [598, 185] width 751 height 16
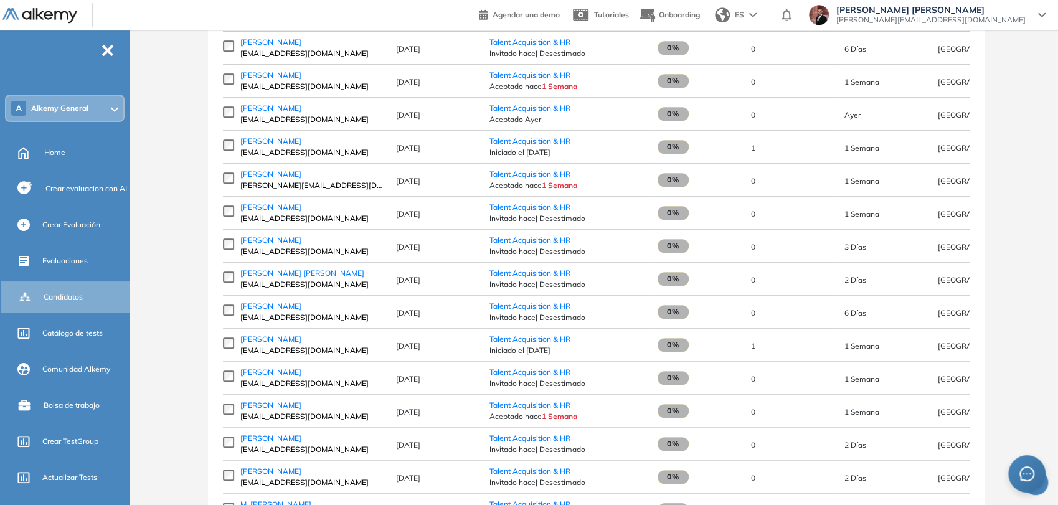
scroll to position [530, 0]
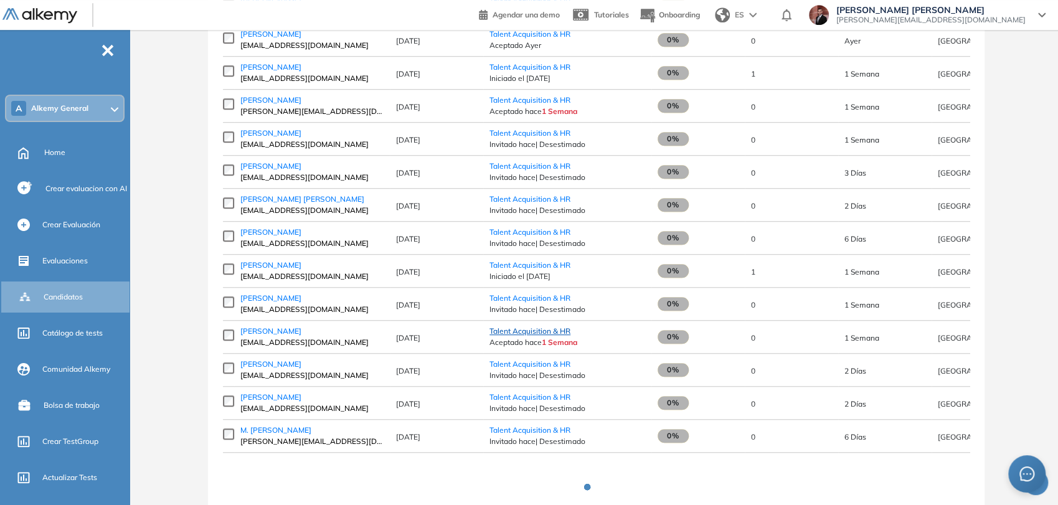
click at [556, 335] on span "Talent Acquisition & HR" at bounding box center [529, 330] width 81 height 9
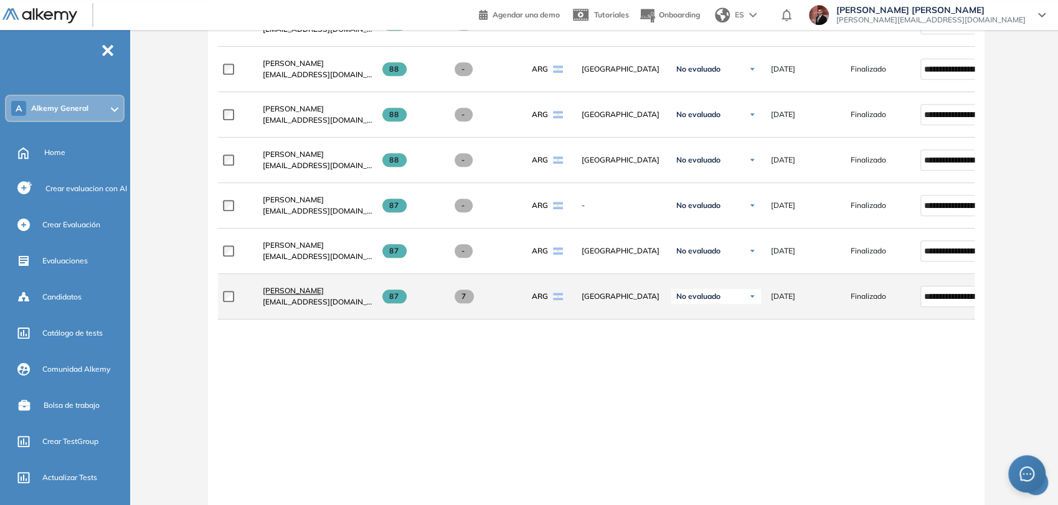
scroll to position [861, 0]
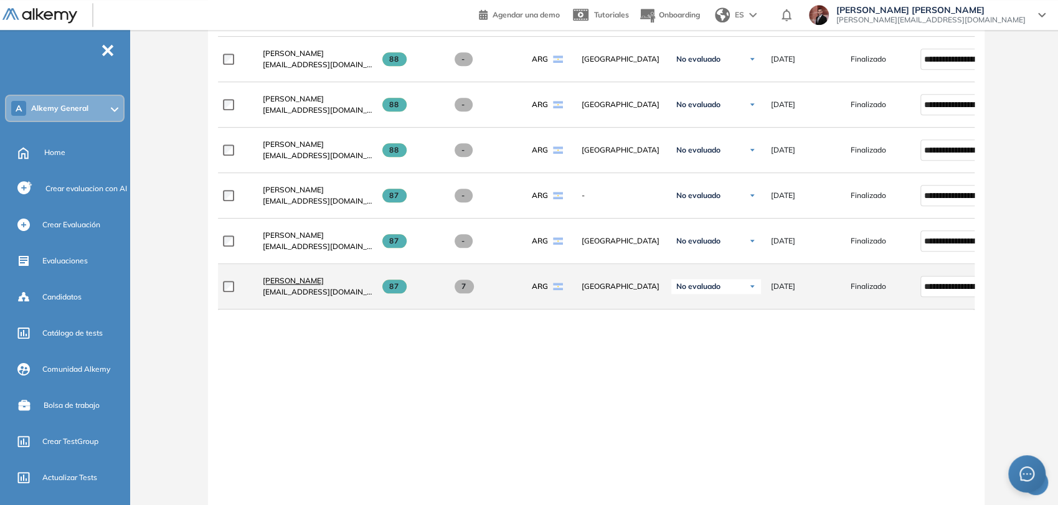
click at [295, 278] on span "[PERSON_NAME]" at bounding box center [293, 280] width 61 height 9
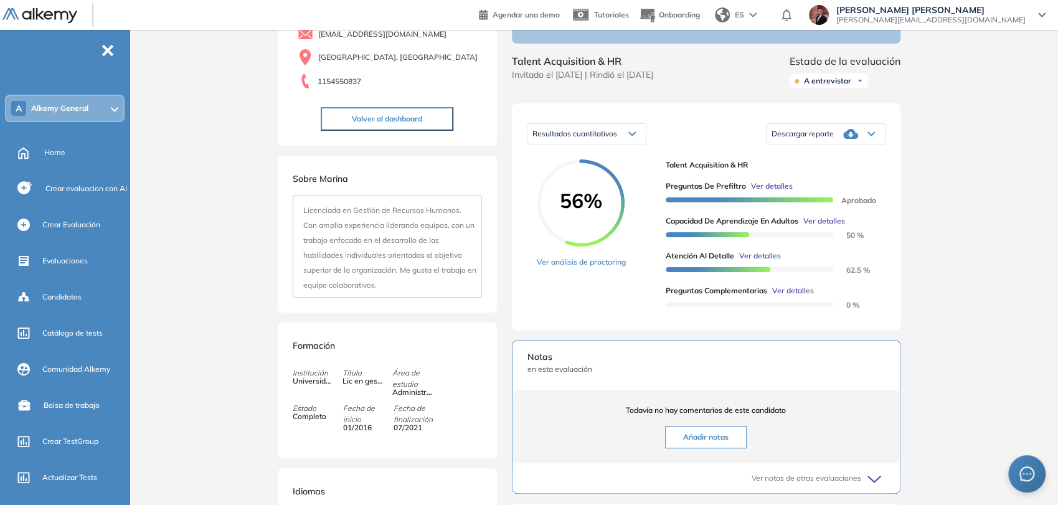
scroll to position [138, 0]
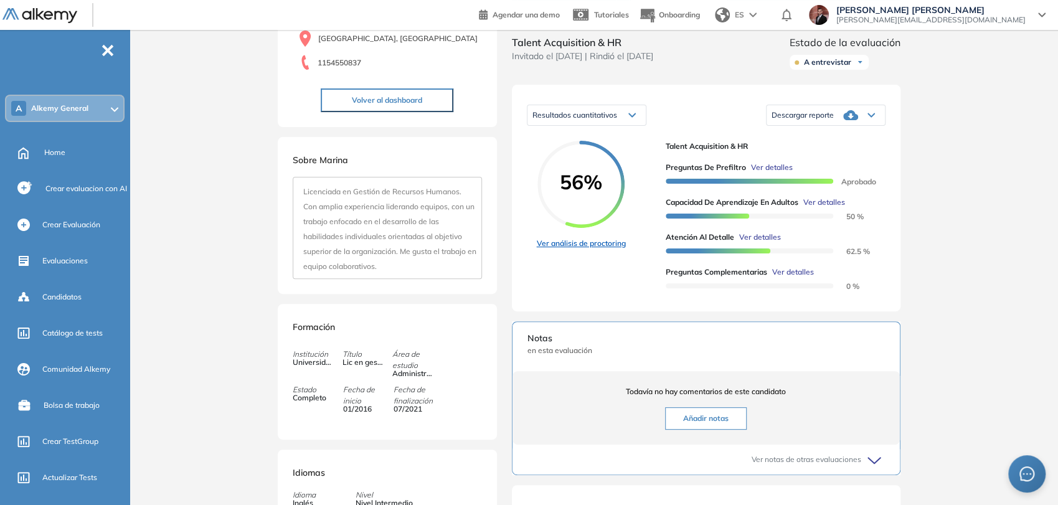
click at [603, 249] on link "Ver análisis de proctoring" at bounding box center [581, 243] width 89 height 11
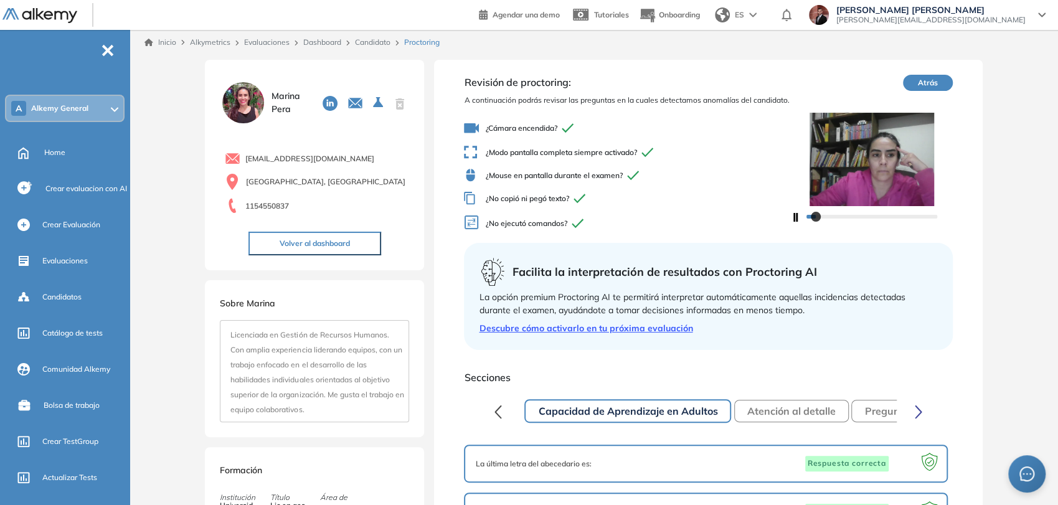
click at [792, 217] on icon "button" at bounding box center [794, 217] width 7 height 9
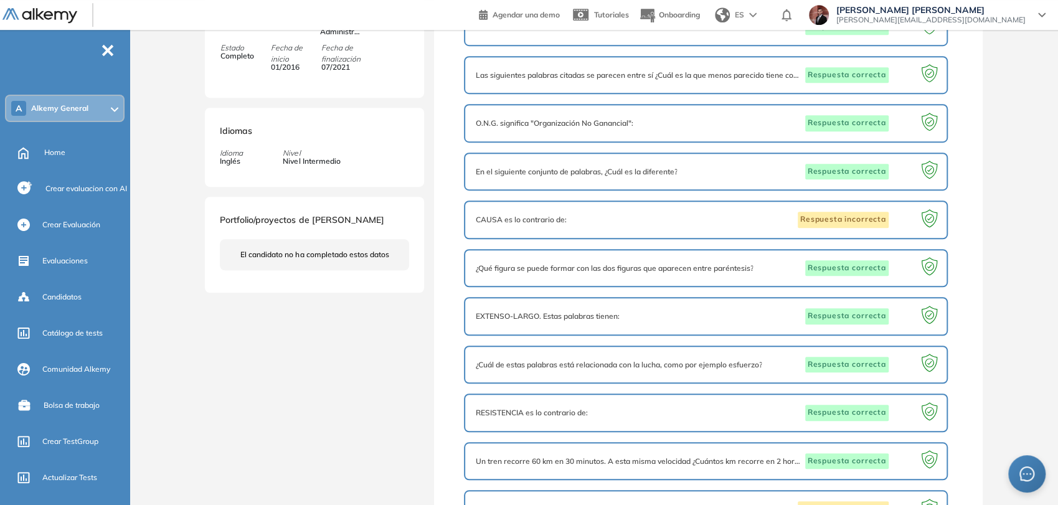
scroll to position [209, 0]
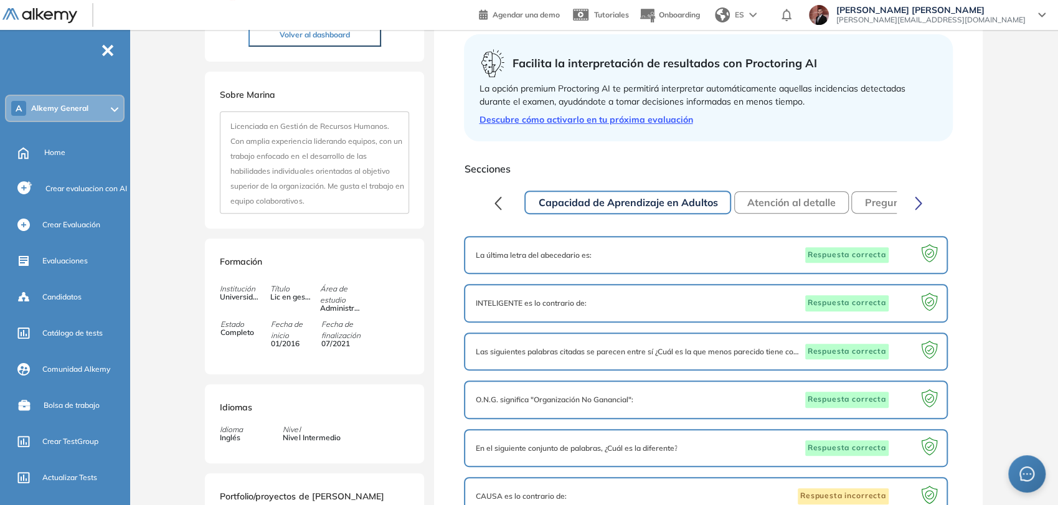
click at [913, 198] on button "button" at bounding box center [918, 202] width 24 height 25
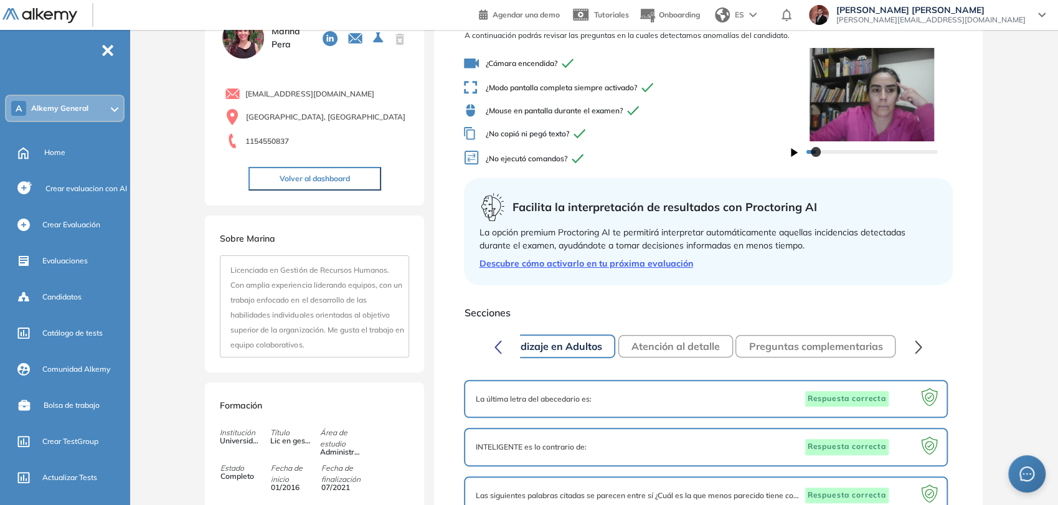
scroll to position [138, 0]
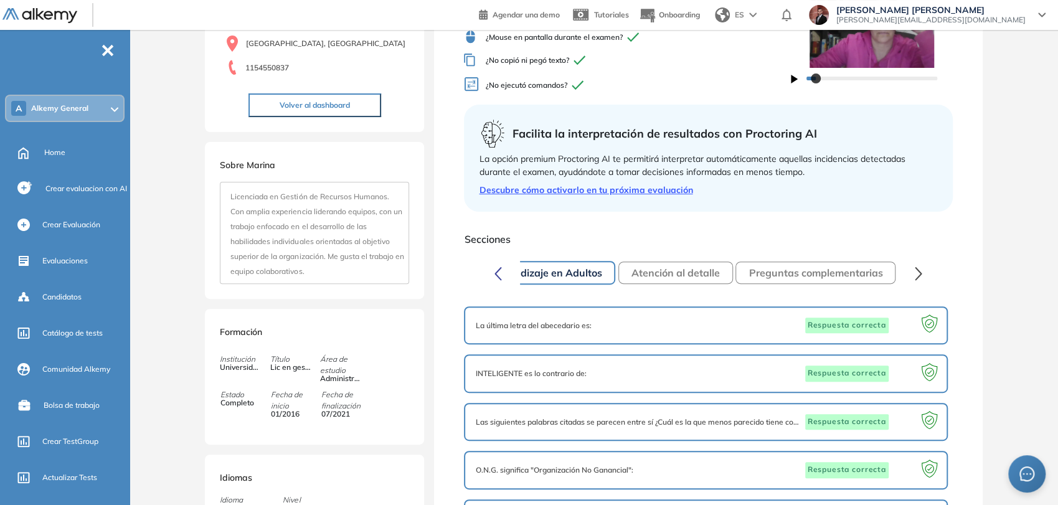
click at [713, 270] on button "Atención al detalle" at bounding box center [675, 272] width 115 height 22
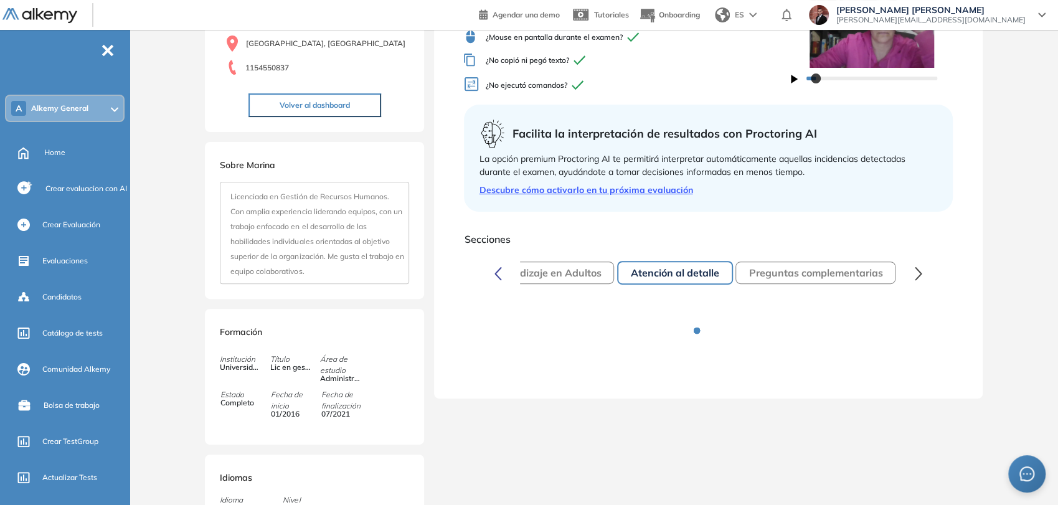
click at [767, 273] on button "Preguntas complementarias" at bounding box center [815, 272] width 160 height 22
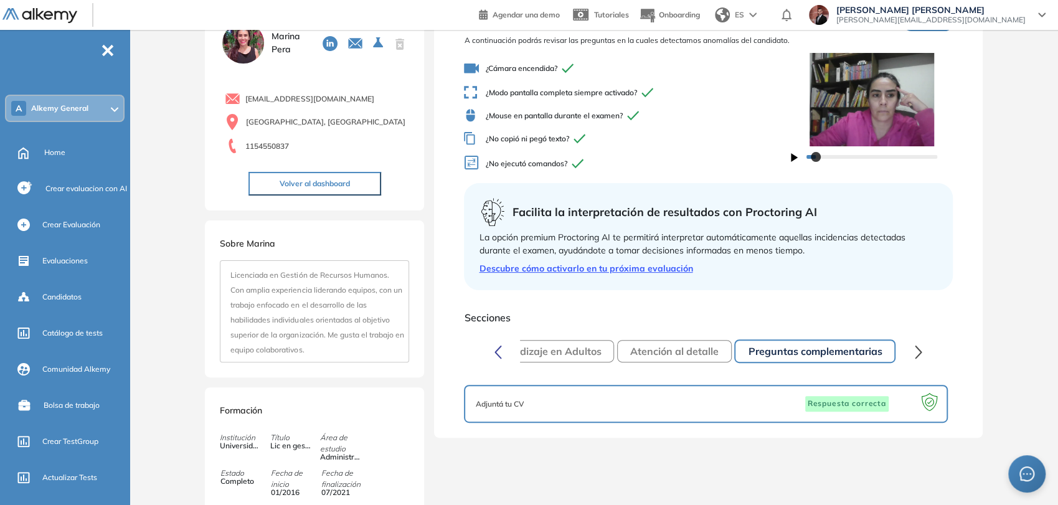
scroll to position [0, 0]
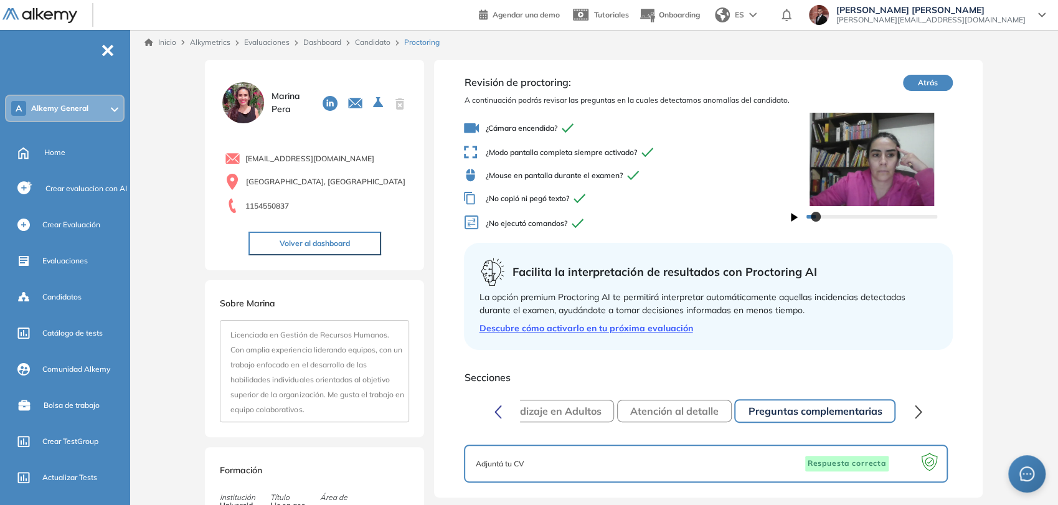
click at [369, 245] on button "Volver al dashboard" at bounding box center [314, 244] width 133 height 24
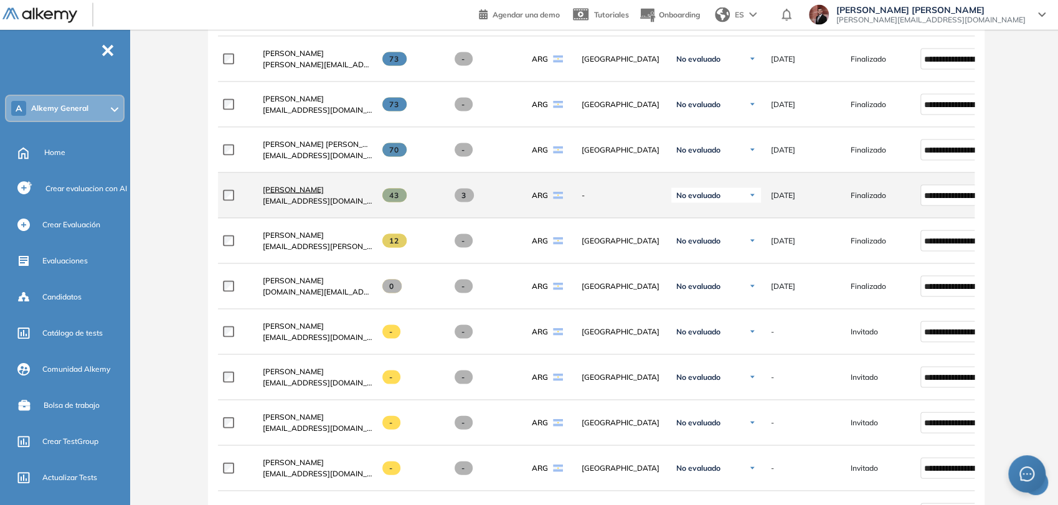
scroll to position [1598, 0]
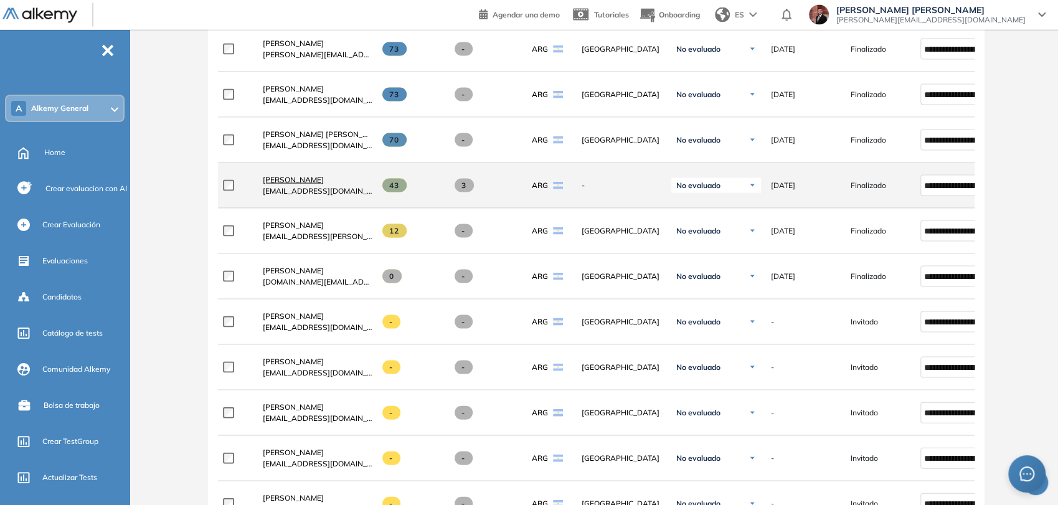
click at [309, 181] on span "[PERSON_NAME]" at bounding box center [293, 179] width 61 height 9
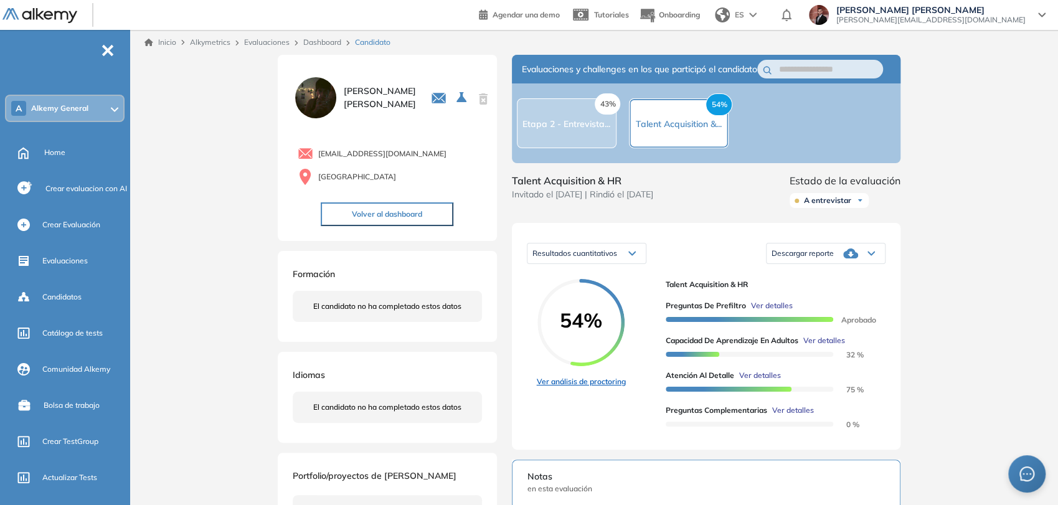
click at [618, 387] on link "Ver análisis de proctoring" at bounding box center [581, 381] width 89 height 11
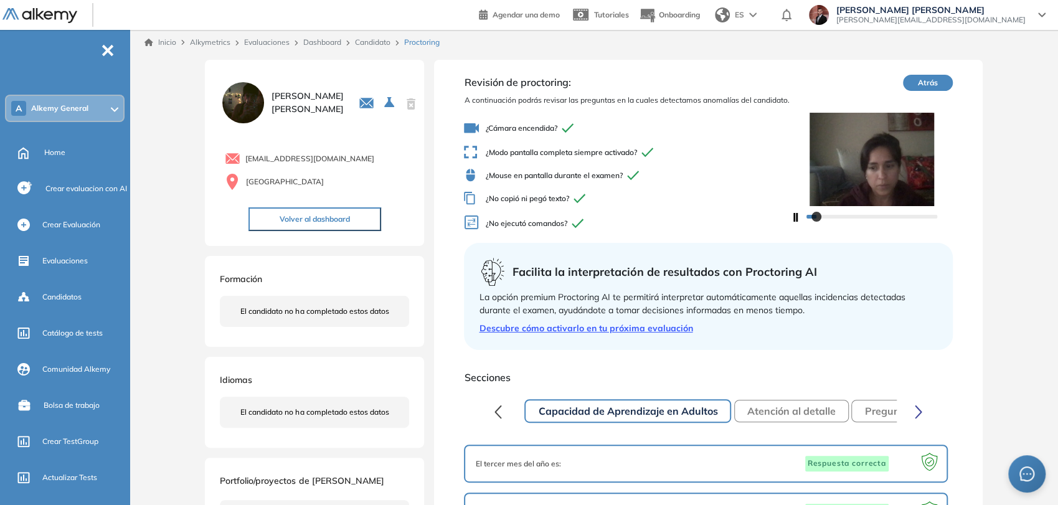
click at [921, 85] on button "Atrás" at bounding box center [928, 83] width 50 height 16
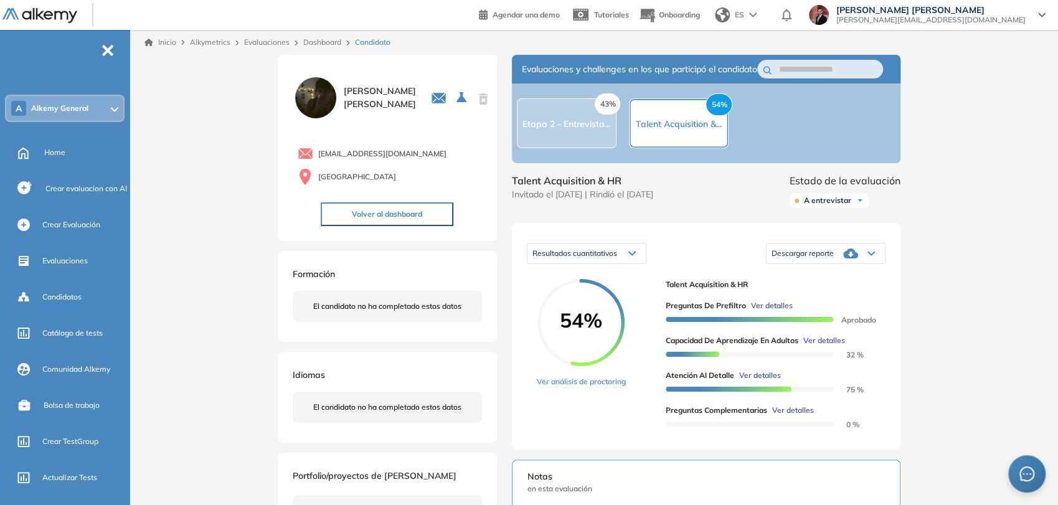
click at [428, 206] on button "Volver al dashboard" at bounding box center [387, 214] width 133 height 24
